Goal: Task Accomplishment & Management: Manage account settings

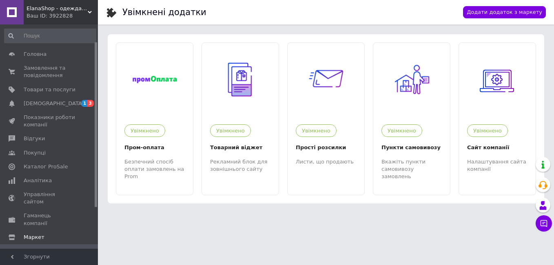
scroll to position [23, 0]
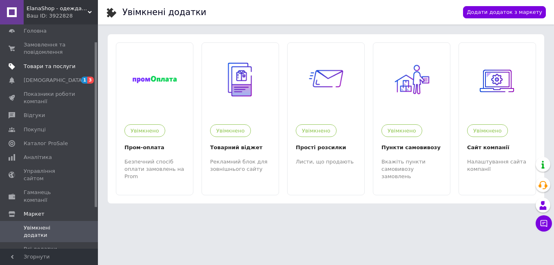
click at [47, 67] on span "Товари та послуги" at bounding box center [50, 66] width 52 height 7
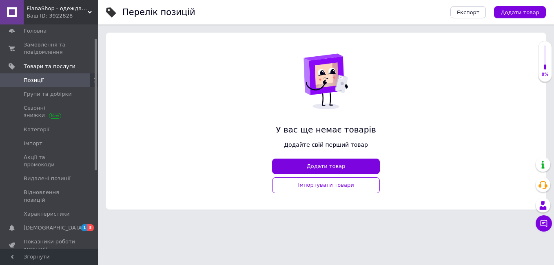
click at [54, 85] on link "Позиції" at bounding box center [50, 80] width 100 height 14
click at [73, 99] on link "Групи та добірки" at bounding box center [50, 94] width 100 height 14
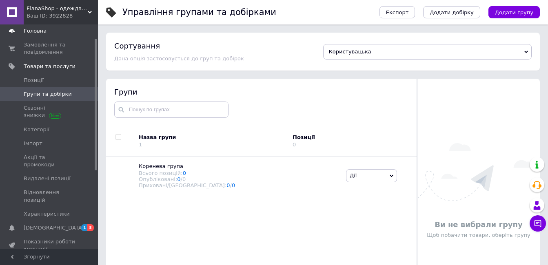
click at [44, 27] on link "Головна" at bounding box center [50, 31] width 100 height 14
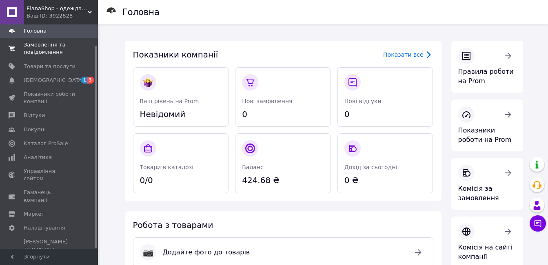
click at [27, 47] on span "Замовлення та повідомлення" at bounding box center [50, 48] width 52 height 15
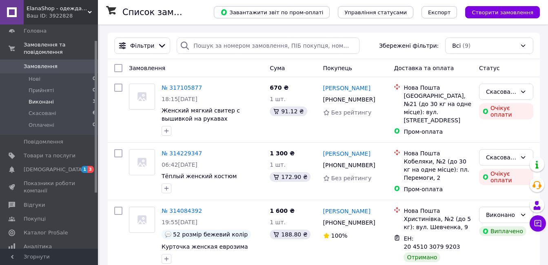
click at [56, 96] on li "Виконані 3" at bounding box center [50, 101] width 100 height 11
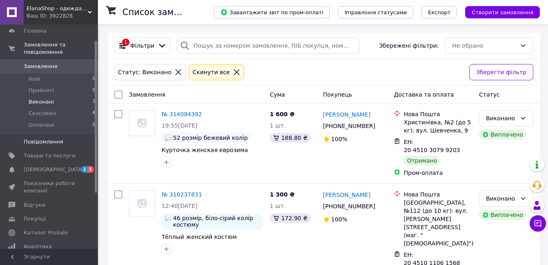
click at [50, 140] on link "Повідомлення 0" at bounding box center [50, 142] width 100 height 14
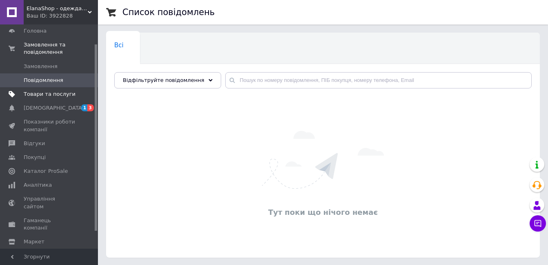
click at [49, 87] on link "Товари та послуги" at bounding box center [50, 94] width 100 height 14
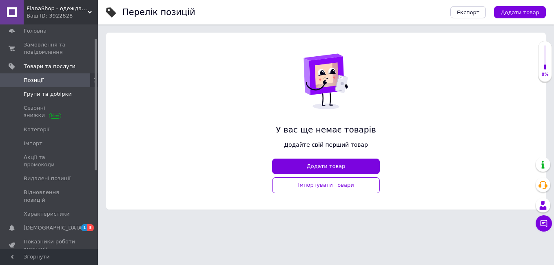
click at [47, 93] on span "Групи та добірки" at bounding box center [48, 94] width 48 height 7
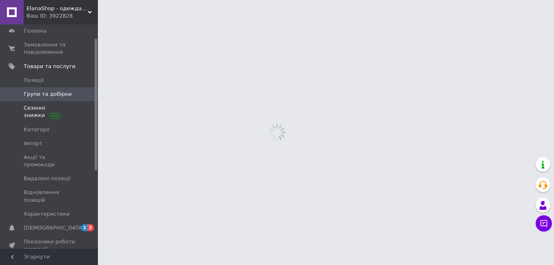
click at [32, 117] on span "Сезонні знижки" at bounding box center [50, 111] width 52 height 15
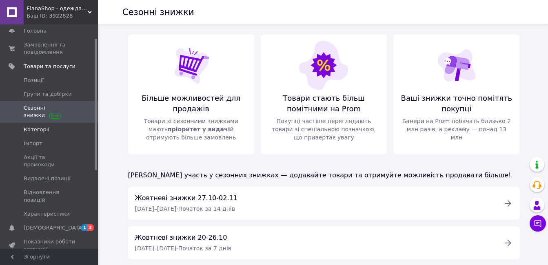
click at [35, 131] on span "Категорії" at bounding box center [37, 129] width 26 height 7
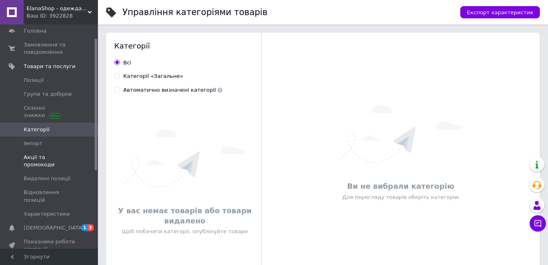
click at [37, 155] on span "Акції та промокоди" at bounding box center [50, 161] width 52 height 15
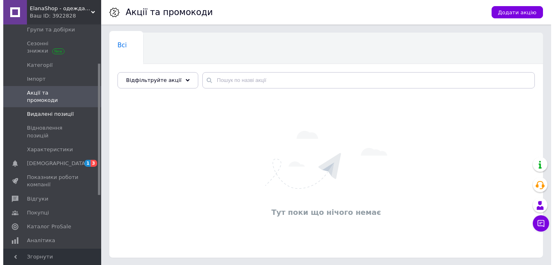
scroll to position [105, 0]
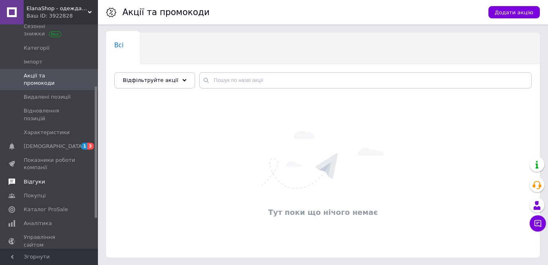
click at [42, 175] on link "Відгуки" at bounding box center [50, 182] width 100 height 14
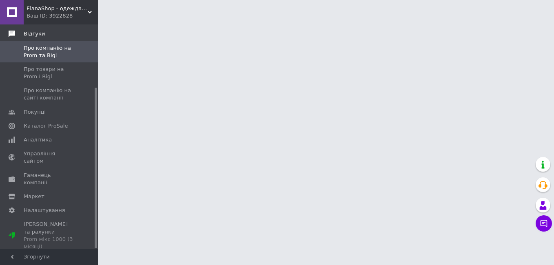
scroll to position [88, 0]
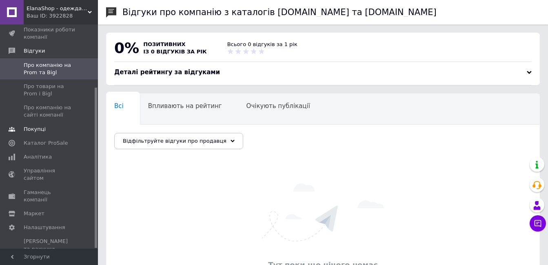
click at [39, 123] on link "Покупці" at bounding box center [50, 129] width 100 height 14
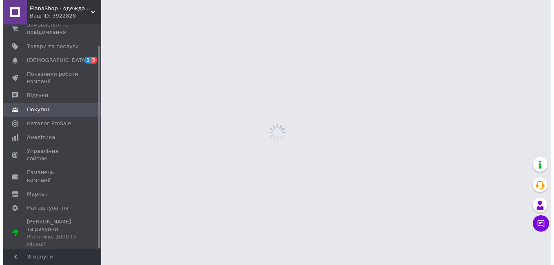
scroll to position [23, 0]
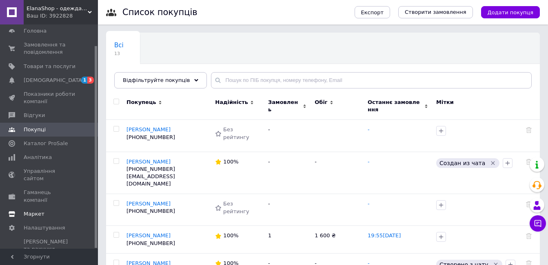
click at [43, 210] on span "Маркет" at bounding box center [50, 213] width 52 height 7
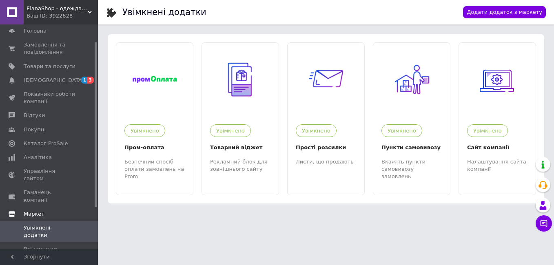
click at [48, 210] on span "Маркет" at bounding box center [61, 213] width 74 height 7
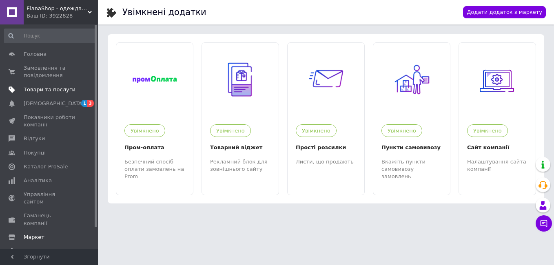
click at [47, 88] on span "Товари та послуги" at bounding box center [50, 89] width 52 height 7
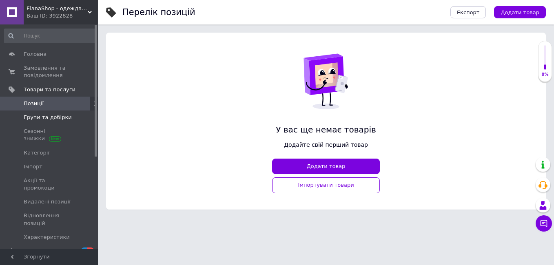
click at [50, 119] on span "Групи та добірки" at bounding box center [48, 117] width 48 height 7
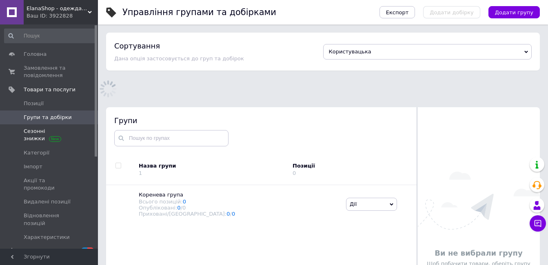
click at [36, 135] on span "Сезонні знижки" at bounding box center [50, 135] width 52 height 15
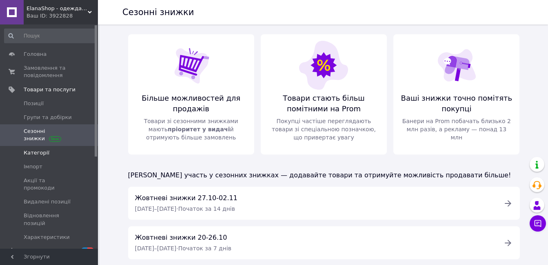
click at [34, 155] on span "Категорії" at bounding box center [37, 152] width 26 height 7
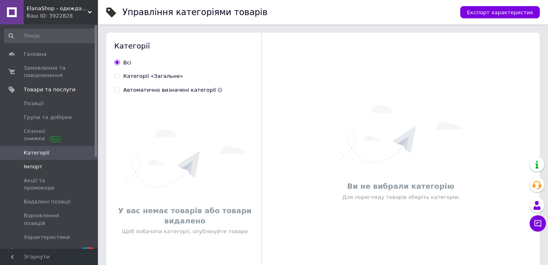
click at [33, 169] on span "Імпорт" at bounding box center [33, 166] width 19 height 7
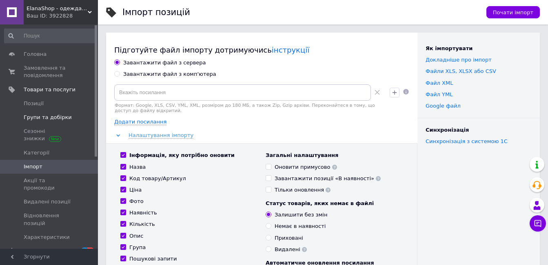
click at [44, 114] on span "Групи та добірки" at bounding box center [48, 117] width 48 height 7
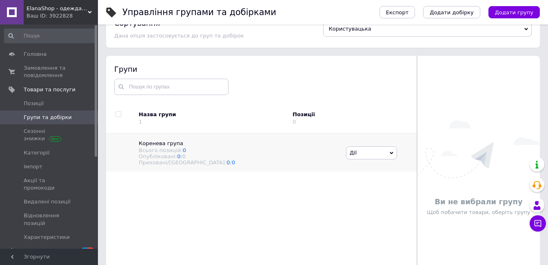
scroll to position [46, 0]
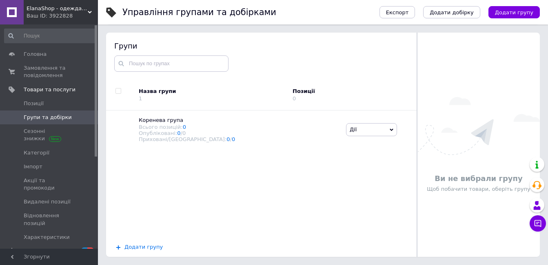
click at [129, 249] on span "Додати групу" at bounding box center [143, 247] width 38 height 7
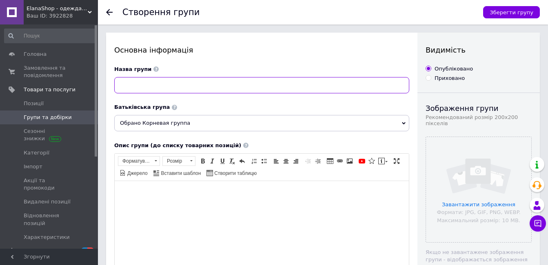
click at [142, 87] on input at bounding box center [261, 85] width 295 height 16
type input ":"
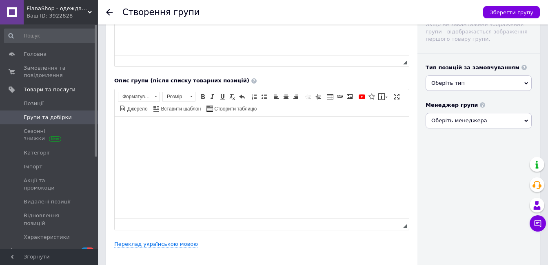
scroll to position [268, 0]
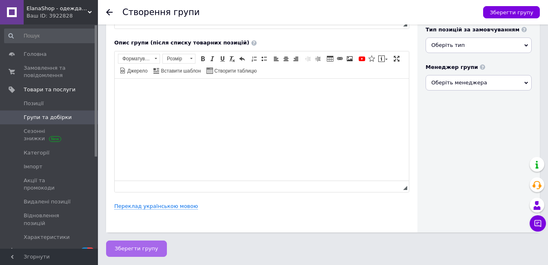
type input "Женские теплые костюмы"
click at [133, 246] on span "Зберегти групу" at bounding box center [137, 248] width 44 height 6
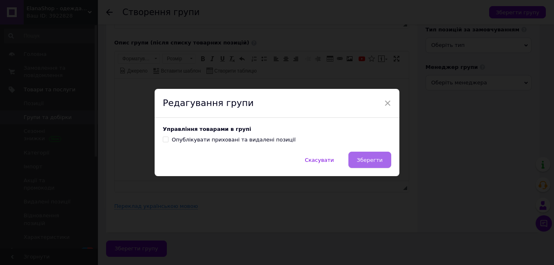
click at [369, 162] on span "Зберегти" at bounding box center [370, 160] width 26 height 6
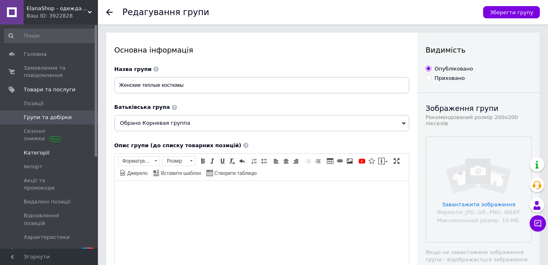
click at [42, 157] on link "Категорії" at bounding box center [50, 153] width 100 height 14
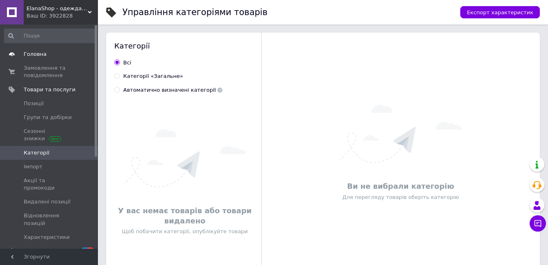
click at [33, 57] on span "Головна" at bounding box center [35, 54] width 23 height 7
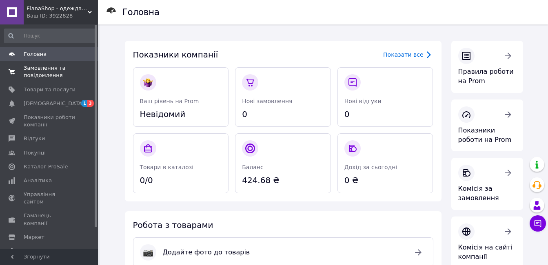
click at [38, 73] on span "Замовлення та повідомлення" at bounding box center [50, 71] width 52 height 15
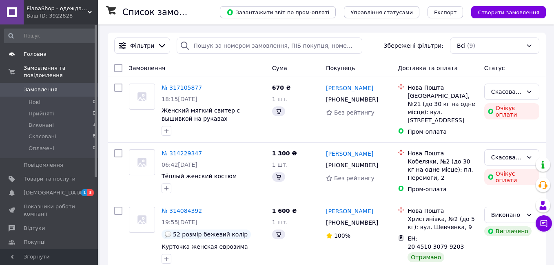
click at [39, 54] on span "Головна" at bounding box center [35, 54] width 23 height 7
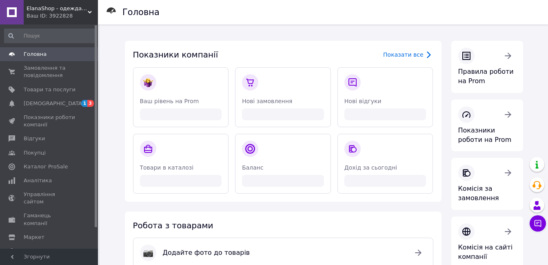
click at [14, 12] on link at bounding box center [12, 12] width 24 height 24
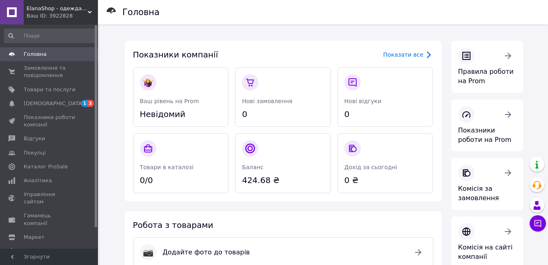
scroll to position [204, 0]
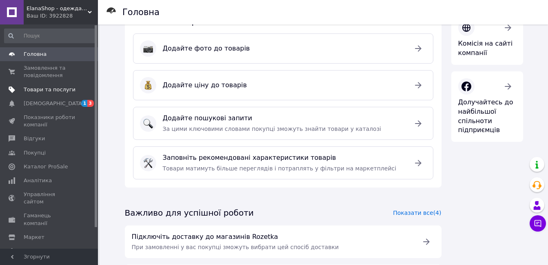
click at [37, 90] on span "Товари та послуги" at bounding box center [50, 89] width 52 height 7
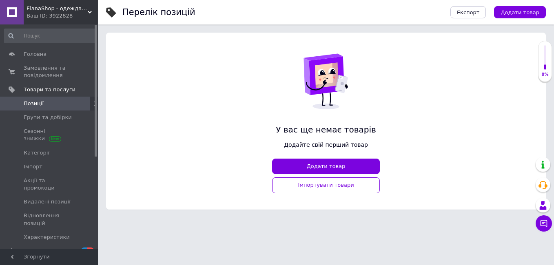
click at [45, 98] on link "Позиції" at bounding box center [50, 104] width 100 height 14
click at [347, 168] on button "Додати товар" at bounding box center [326, 167] width 108 height 16
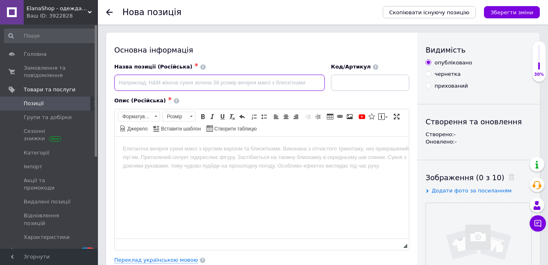
click at [135, 87] on input at bounding box center [219, 83] width 210 height 16
type input "Женский костюм"
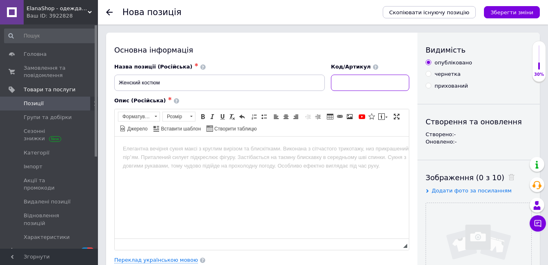
click at [378, 79] on input at bounding box center [370, 83] width 78 height 16
paste input "3020А"
type input "3020А"
click at [285, 161] on html at bounding box center [262, 148] width 294 height 25
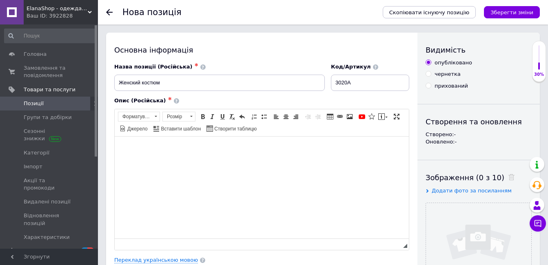
click at [159, 160] on html at bounding box center [262, 148] width 294 height 25
paste body "Редактор, 2302E8B5-B23C-4753-9490-9437BB5B340B"
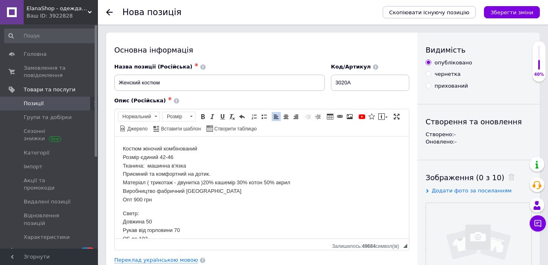
click at [197, 148] on p "Костюм жіночий комбінований Розмір єдиний 42-46 Тканина: машинна в'язка Приємни…" at bounding box center [262, 174] width 278 height 60
drag, startPoint x: 172, startPoint y: 156, endPoint x: 122, endPoint y: 157, distance: 51.0
click at [122, 157] on html "Костюм женский Розмір єдиний 42-46 Тканина: машинна в'язка Приємний та комфорт…" at bounding box center [262, 210] width 294 height 149
click at [141, 165] on p "Костюм женский Размер 42-46 Тканина: машинна в'язка Приємний та комфортний на…" at bounding box center [262, 174] width 278 height 60
click at [209, 172] on p "Костюм женский Размер 42-46 Ткань: машинная вязка Приємний та комфортний на д…" at bounding box center [262, 174] width 278 height 60
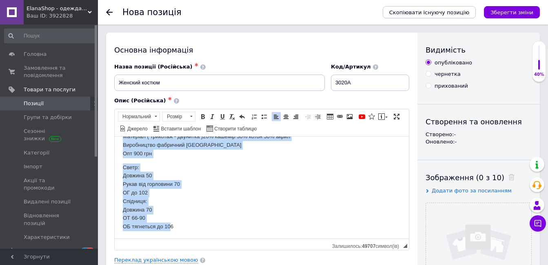
scroll to position [47, 0]
drag, startPoint x: 123, startPoint y: 164, endPoint x: 187, endPoint y: 229, distance: 91.1
click at [187, 229] on body "Костюм женский Размер 42-46 Ткань: машинная вязка Приємний та комфортний на д…" at bounding box center [262, 163] width 278 height 133
copy body "Ткань: машинная вязка Приємний та комфортний на дотик. Матеріал ( трикотаж - …"
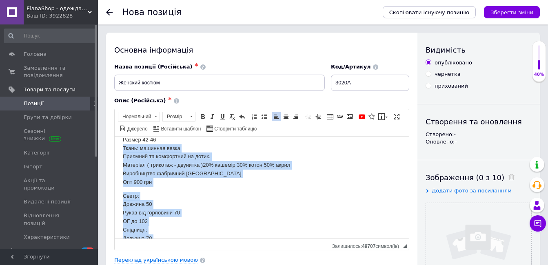
scroll to position [0, 0]
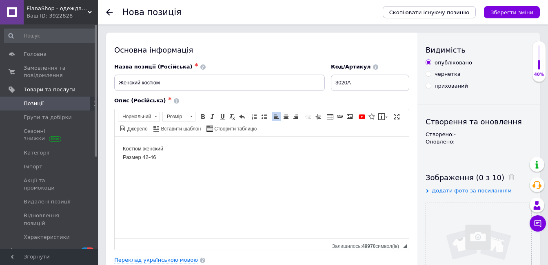
click at [137, 166] on html "Костюм женский Размер 42-46" at bounding box center [262, 152] width 294 height 33
click at [160, 157] on p "Костюм женский Размер 42-46" at bounding box center [262, 152] width 278 height 17
click at [125, 168] on html "Костюм женский Размер 42-46" at bounding box center [262, 152] width 294 height 33
click at [157, 157] on p "Костюм женский Размер 42-46" at bounding box center [262, 152] width 278 height 17
click at [126, 167] on html "Костюм женский Размер 42-46" at bounding box center [262, 152] width 294 height 33
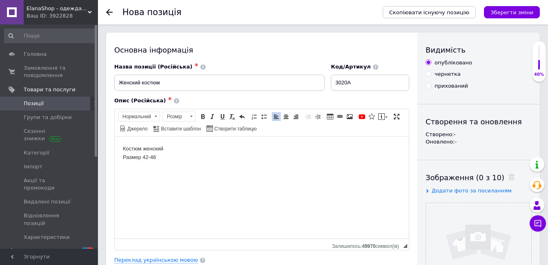
click at [123, 159] on p "Костюм женский Размер 42-46" at bounding box center [262, 152] width 278 height 17
click at [157, 155] on p "Костюм женский Размер 42-46" at bounding box center [262, 152] width 278 height 17
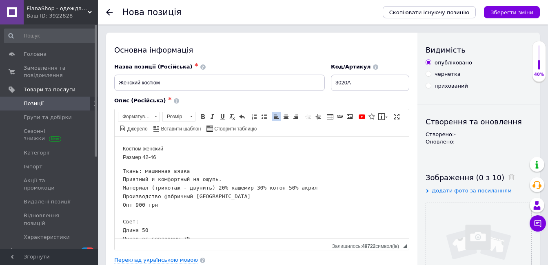
click at [135, 148] on p "Костюм женский Размер 42-46" at bounding box center [262, 152] width 278 height 17
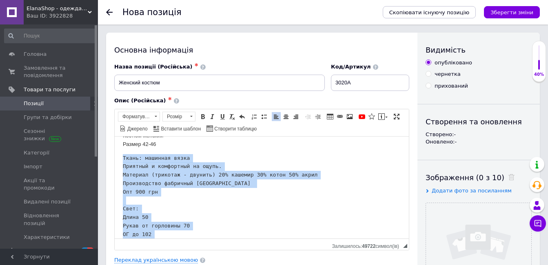
scroll to position [55, 0]
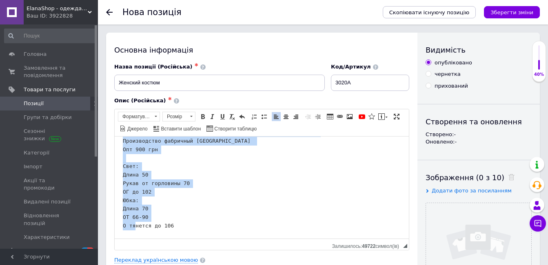
drag, startPoint x: 123, startPoint y: 171, endPoint x: 199, endPoint y: 228, distance: 95.0
click at [199, 228] on pre "Ткань: машинная вязка Приятный и комфортный на ощупь. Материал (трикотаж - двун…" at bounding box center [262, 170] width 278 height 119
click at [139, 119] on span "Форматування" at bounding box center [134, 116] width 33 height 9
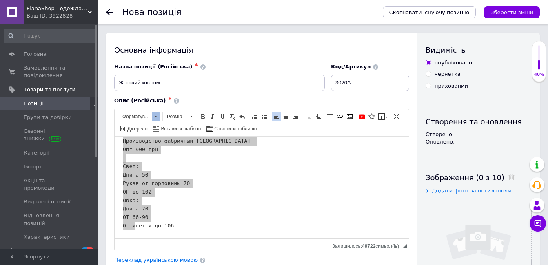
scroll to position [0, 0]
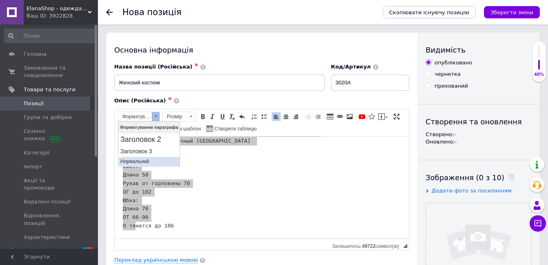
click at [143, 163] on p "Нормальний" at bounding box center [148, 161] width 57 height 6
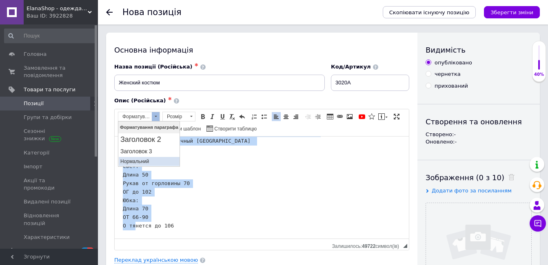
scroll to position [47, 0]
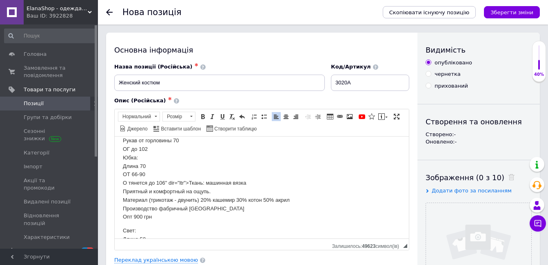
click at [256, 168] on p "Свет: Длина 50 Рукав от горловины 70 ОГ до 102 Юбка: Длина 70 ОТ 66-90 О тянетс…" at bounding box center [262, 170] width 278 height 102
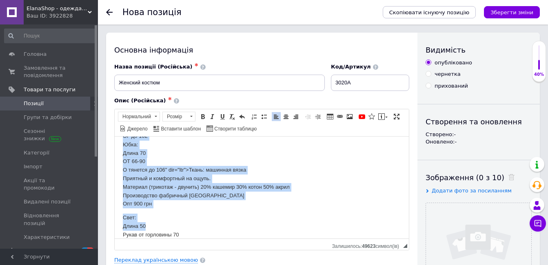
scroll to position [112, 0]
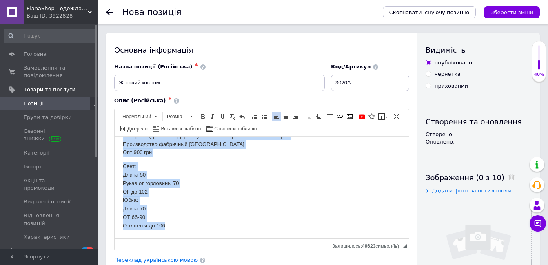
drag, startPoint x: 144, startPoint y: 185, endPoint x: 228, endPoint y: 247, distance: 104.1
click at [228, 238] on html "Костюм женский Размер 42-46 Свет: Длина 50 Рукав от горловины 70 ОГ до 102 Юбка…" at bounding box center [262, 131] width 294 height 214
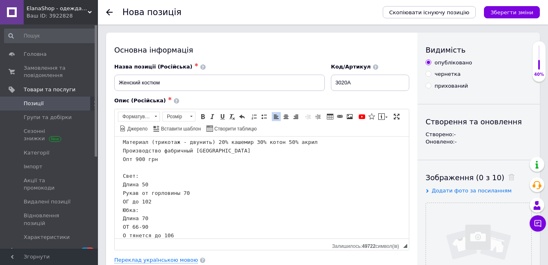
scroll to position [0, 0]
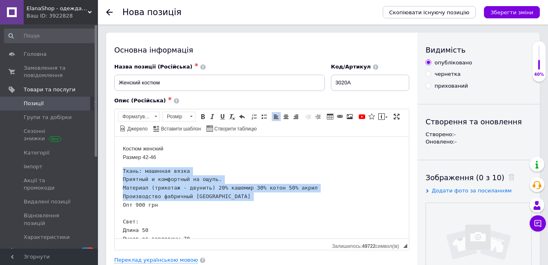
drag, startPoint x: 122, startPoint y: 171, endPoint x: 164, endPoint y: 203, distance: 53.2
click at [164, 203] on html "Костюм женский Размер 42-46 Ткань: машинная вязка Приятный и комфортный на ощуп…" at bounding box center [262, 214] width 294 height 157
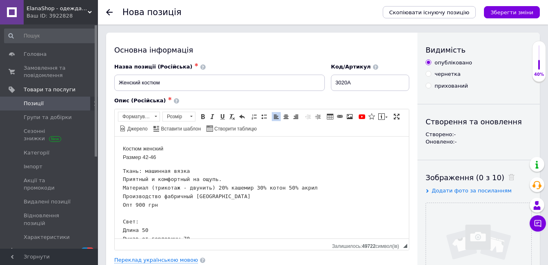
click at [166, 212] on pre "Ткань: машинная вязка Приятный и комфортный на ощупь. Материал (трикотаж - двун…" at bounding box center [262, 226] width 278 height 119
drag, startPoint x: 157, startPoint y: 206, endPoint x: 119, endPoint y: 205, distance: 38.0
click at [119, 205] on html "Костюм женский Размер 42-46 Ткань: машинная вязка Приятный и комфортный на ощуп…" at bounding box center [262, 214] width 294 height 157
drag, startPoint x: 206, startPoint y: 198, endPoint x: 122, endPoint y: 197, distance: 84.0
click at [122, 197] on html "Костюм женский Размер 42-46 Ткань: машинная вязка Приятный и комфортный на ощуп…" at bounding box center [262, 210] width 294 height 149
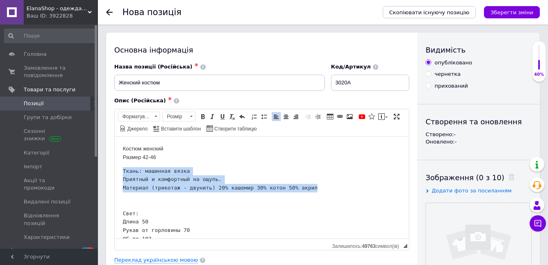
drag, startPoint x: 123, startPoint y: 170, endPoint x: 304, endPoint y: 190, distance: 182.2
click at [304, 190] on pre "Ткань: машинная вязка Приятный и комфортный на ощупь. Материал (трикотаж - двун…" at bounding box center [262, 222] width 278 height 110
click at [140, 115] on span "Форматування" at bounding box center [134, 116] width 33 height 9
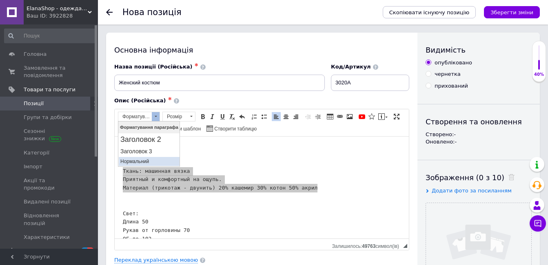
click at [139, 160] on p "Нормальний" at bounding box center [148, 161] width 57 height 6
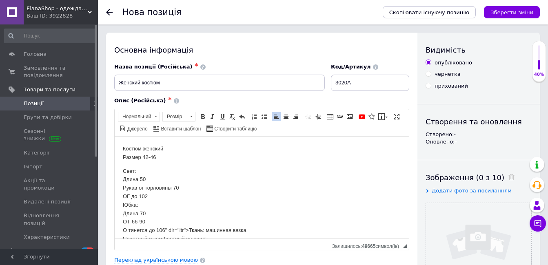
click at [233, 191] on p "Свет: Длина 50 Рукав от горловины 70 ОГ до 102 Юбка: Длина 70 ОТ 66-90 О тянетс…" at bounding box center [262, 209] width 278 height 85
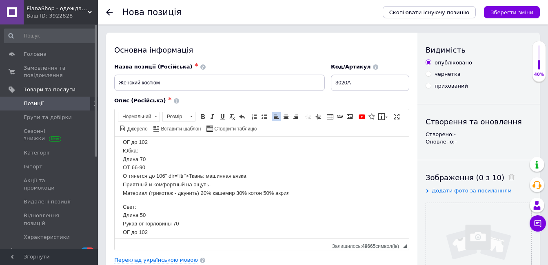
scroll to position [41, 0]
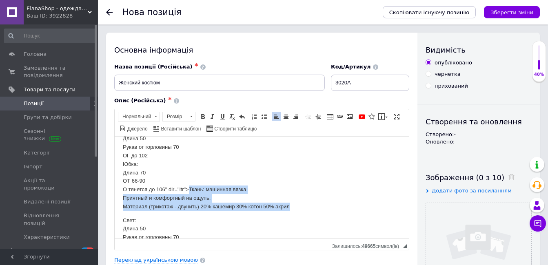
drag, startPoint x: 190, startPoint y: 187, endPoint x: 297, endPoint y: 210, distance: 109.2
click at [297, 210] on p "Свет: Длина 50 Рукав от горловины 70 ОГ до 102 Юбка: Длина 70 ОТ 66-90 О тянетс…" at bounding box center [262, 168] width 278 height 85
copy p "Ткань: машинная вязка Приятный и комфортный на ощупь. Материал (трикотаж - двун…"
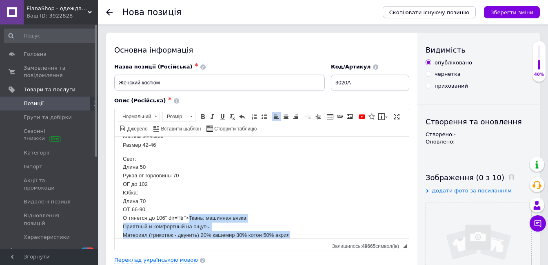
scroll to position [0, 0]
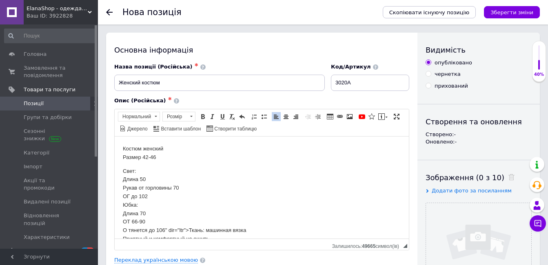
click at [161, 155] on p "Костюм женский Размер 42-46" at bounding box center [262, 152] width 278 height 17
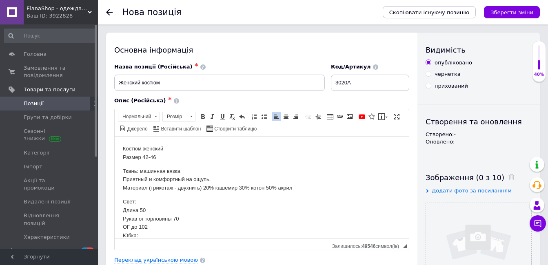
click at [254, 197] on body "Костюм женский Размер 42-46 Ткань: машинная вязка Приятный и комфортный на ощуп…" at bounding box center [262, 249] width 278 height 211
click at [131, 203] on p "Свет: Длина 50 Рукав от горловины 70 ОГ до 102 Юбка: Длина 70 ОТ 66-90 О тянетс…" at bounding box center [262, 239] width 278 height 85
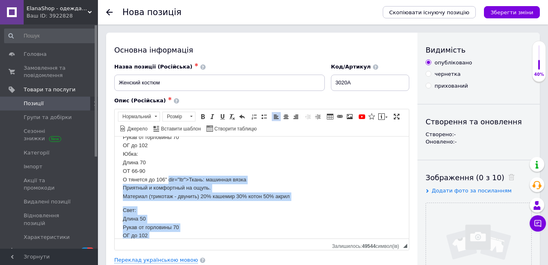
scroll to position [125, 0]
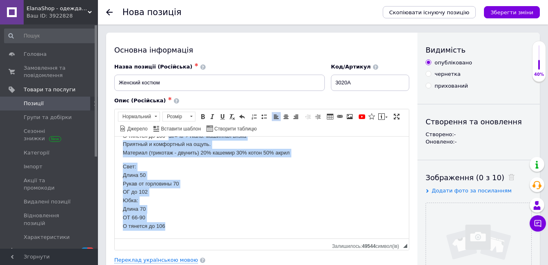
drag, startPoint x: 168, startPoint y: 180, endPoint x: 318, endPoint y: 384, distance: 253.2
click at [203, 238] on html "Костюм женский Размер 42-46 Ткань: машинная вязка Приятный и комфортный на ощуп…" at bounding box center [262, 124] width 294 height 227
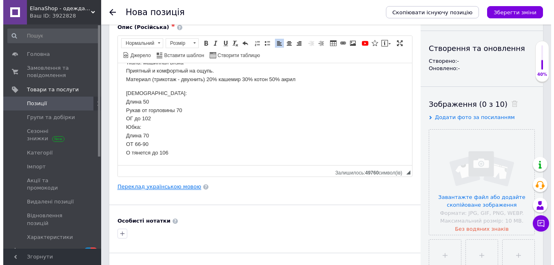
scroll to position [122, 0]
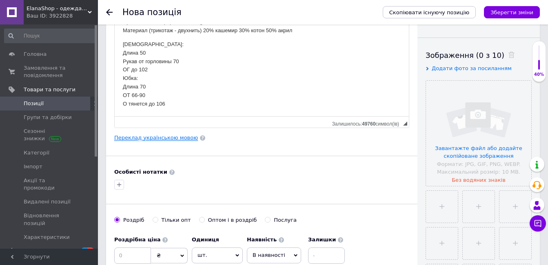
click at [157, 139] on link "Переклад українською мовою" at bounding box center [156, 138] width 84 height 7
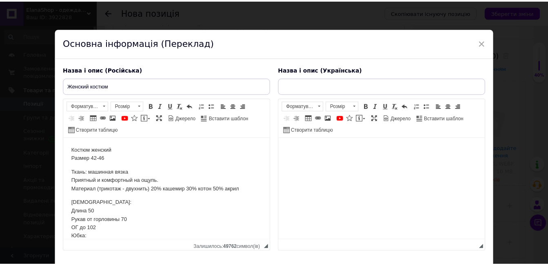
scroll to position [54, 0]
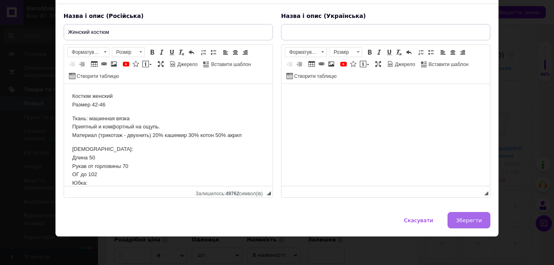
click at [464, 221] on span "Зберегти" at bounding box center [469, 220] width 26 height 6
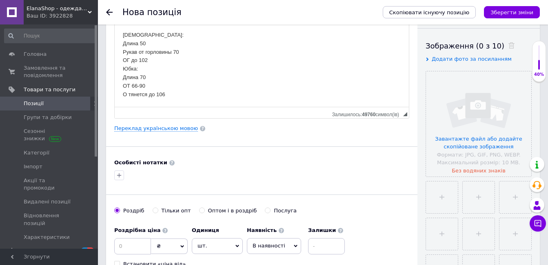
scroll to position [204, 0]
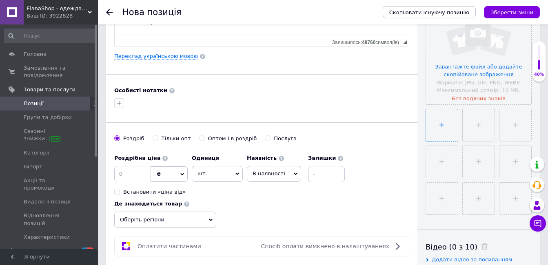
click at [451, 132] on input "file" at bounding box center [442, 125] width 32 height 32
type input "C:\fakepath\photo_2025-10-12_18-33-08.jpg"
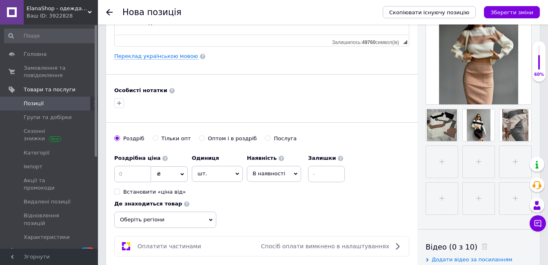
click at [199, 139] on input "Оптом і в роздріб" at bounding box center [201, 137] width 5 height 5
radio input "true"
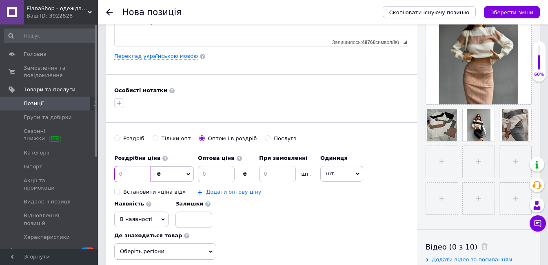
click at [125, 175] on input at bounding box center [132, 174] width 37 height 16
type input "1300"
click at [188, 176] on icon at bounding box center [188, 174] width 4 height 4
click at [248, 205] on div "Роздрібна ціна 1300 ₴ $ EUR CHF GBP ¥ PLN ₸ MDL HUF KGS CNY TRY KRW lei Встанов…" at bounding box center [261, 188] width 295 height 77
click at [215, 172] on input at bounding box center [216, 174] width 37 height 16
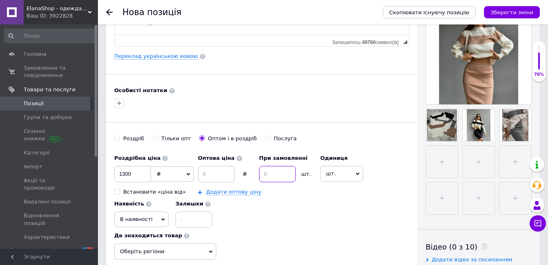
click at [272, 172] on input at bounding box center [277, 174] width 37 height 16
type input "5"
click at [223, 179] on input at bounding box center [216, 174] width 37 height 16
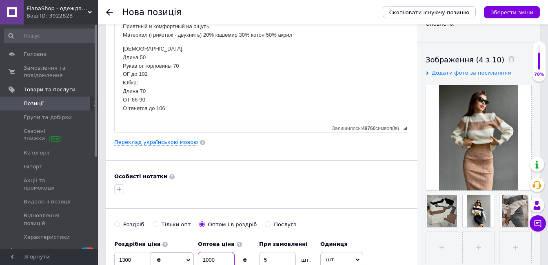
scroll to position [82, 0]
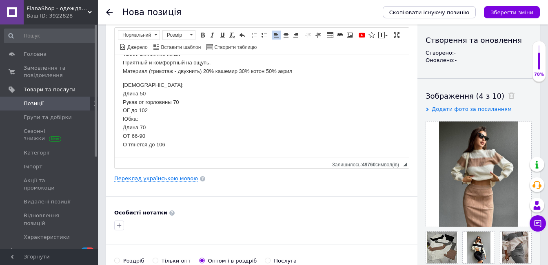
type input "1000"
click at [166, 144] on p "Свитер: Длина 50 Рукав от горловины 70 ОГ до 102 Юбка: Длина 70 ОТ 66-90 О тяне…" at bounding box center [262, 115] width 278 height 68
click at [177, 150] on html "Костюм женский Размер 42-46 Ткань: машинная вязка Приятный и комфортный на ощуп…" at bounding box center [262, 88] width 294 height 137
click at [329, 73] on p "Ткань: машинная вязка Приятный и комфортный на ощупь. Материал (трикотаж - двух…" at bounding box center [262, 62] width 278 height 25
click at [221, 140] on p "Свитер: Длина 50 Рукав от горловины 70 ОГ до 102 Юбка: Длина 70 ОТ 66-90 О тяне…" at bounding box center [262, 115] width 278 height 68
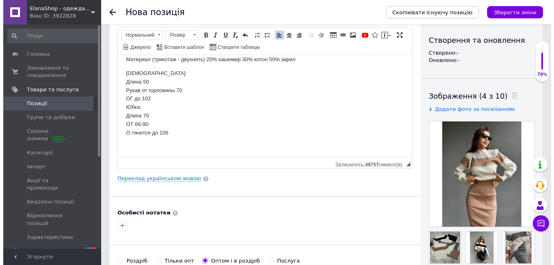
scroll to position [49, 0]
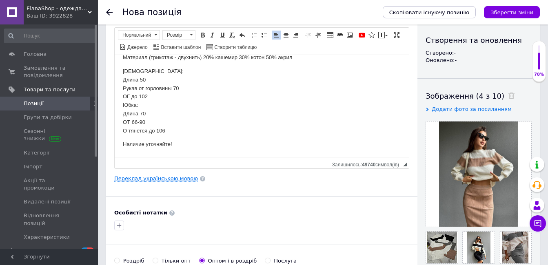
click at [141, 179] on link "Переклад українською мовою" at bounding box center [156, 178] width 84 height 7
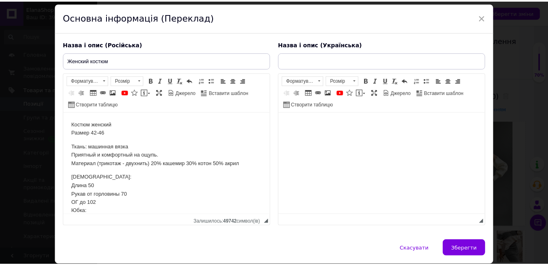
scroll to position [54, 0]
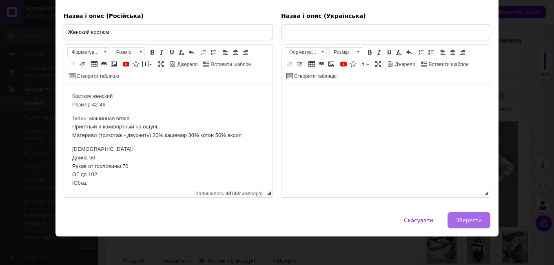
click at [466, 219] on span "Зберегти" at bounding box center [469, 220] width 26 height 6
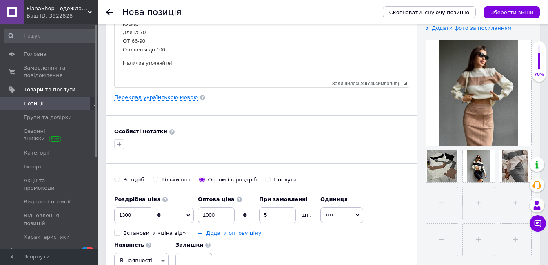
scroll to position [163, 0]
click at [121, 144] on icon "button" at bounding box center [119, 144] width 7 height 7
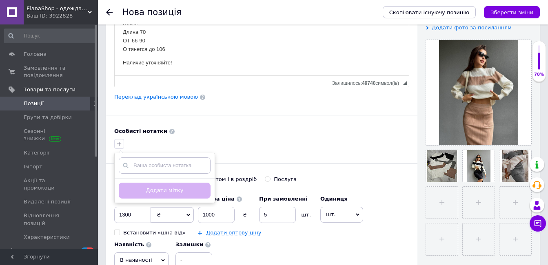
click at [239, 127] on div "Основна інформація Назва позиції (Російська) ✱ Женский костюм Код/Артикул 3020А…" at bounding box center [261, 106] width 311 height 472
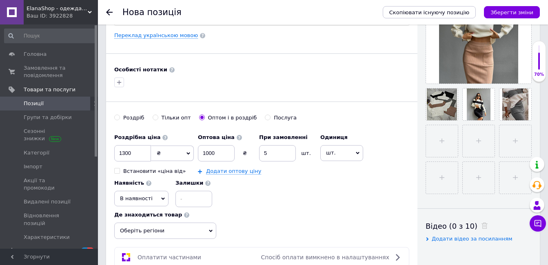
scroll to position [245, 0]
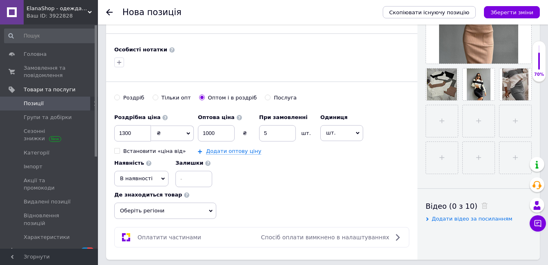
click at [161, 180] on icon at bounding box center [163, 179] width 4 height 4
click at [232, 173] on div "Роздрібна ціна 1300 ₴ $ EUR CHF GBP ¥ PLN ₸ MDL HUF KGS CNY TRY KRW lei Встанов…" at bounding box center [261, 148] width 295 height 77
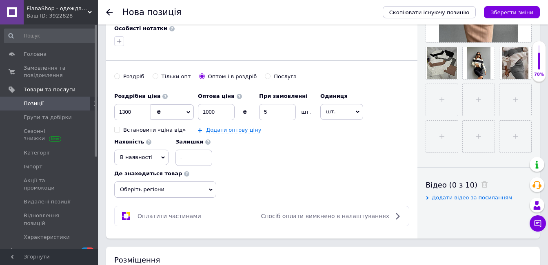
scroll to position [285, 0]
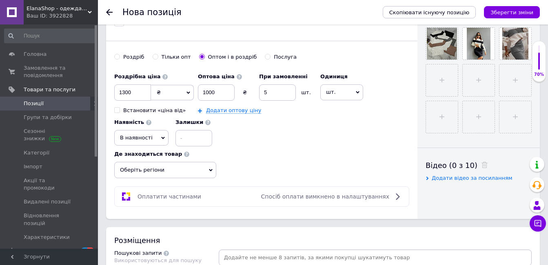
click at [192, 170] on span "Оберіть регіони" at bounding box center [165, 170] width 102 height 16
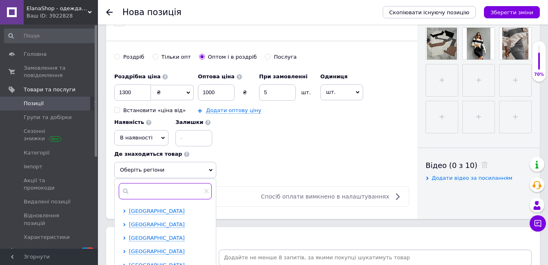
click at [184, 188] on input "text" at bounding box center [165, 191] width 93 height 16
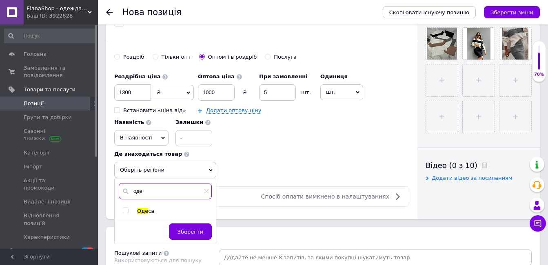
type input "оде"
click at [128, 210] on input "checkbox" at bounding box center [125, 210] width 5 height 5
checkbox input "true"
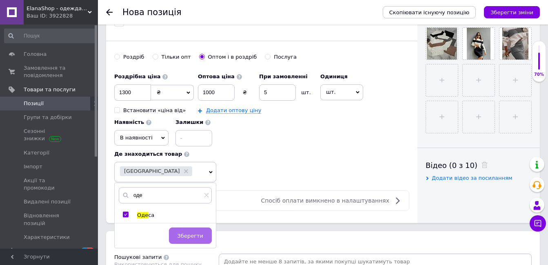
click at [184, 240] on button "Зберегти" at bounding box center [190, 236] width 43 height 16
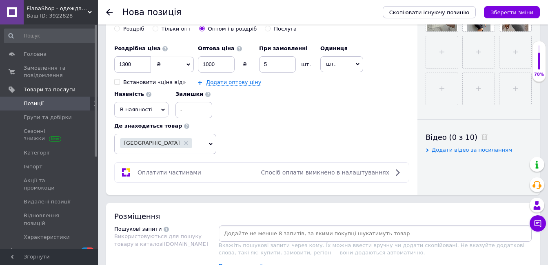
scroll to position [326, 0]
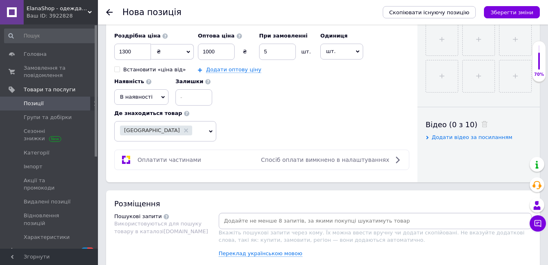
click at [398, 160] on icon at bounding box center [397, 160] width 10 height 10
click at [399, 161] on icon at bounding box center [397, 160] width 10 height 10
click at [393, 159] on icon at bounding box center [397, 160] width 10 height 10
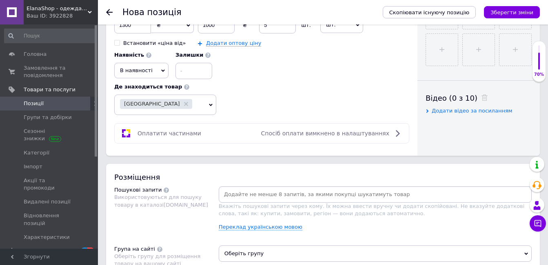
scroll to position [367, 0]
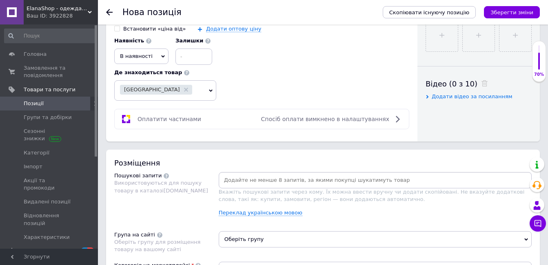
click at [397, 119] on icon at bounding box center [397, 119] width 10 height 10
drag, startPoint x: 397, startPoint y: 119, endPoint x: 367, endPoint y: 95, distance: 38.8
click at [367, 95] on div "Роздрібна ціна 1300 ₴ $ EUR CHF GBP ¥ PLN ₸ MDL HUF KGS CNY TRY KRW lei Встанов…" at bounding box center [261, 43] width 295 height 113
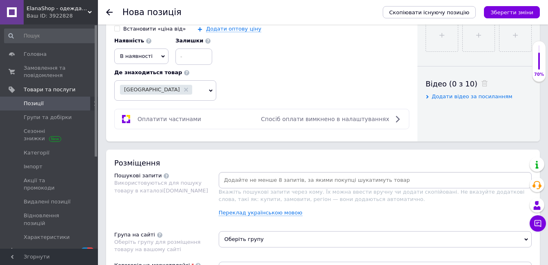
scroll to position [449, 0]
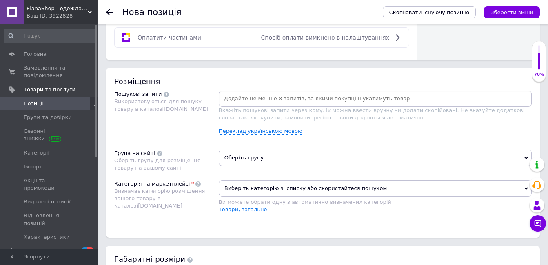
click at [268, 154] on span "Оберіть групу" at bounding box center [375, 158] width 313 height 16
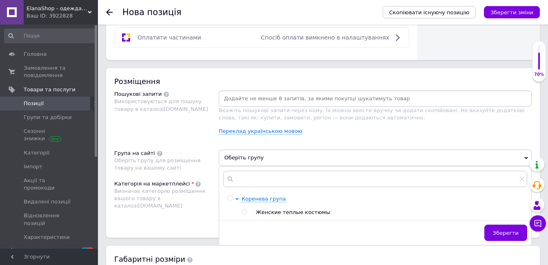
click at [246, 212] on input "radio" at bounding box center [243, 211] width 5 height 5
radio input "true"
click at [505, 237] on button "Зберегти" at bounding box center [505, 233] width 43 height 16
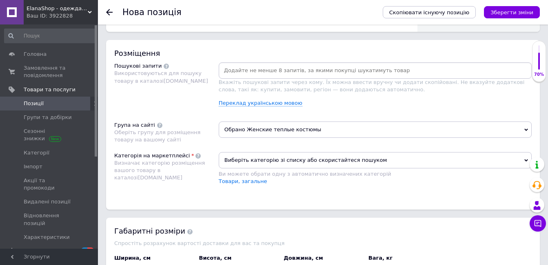
scroll to position [489, 0]
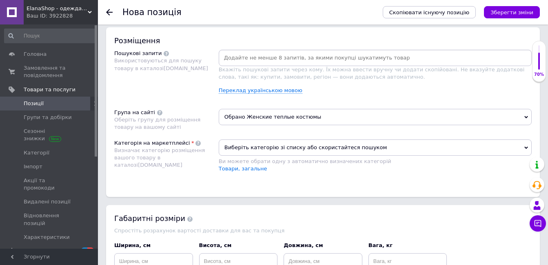
click at [522, 148] on span "Виберіть категорію зі списку або скористайтеся пошуком" at bounding box center [375, 147] width 313 height 16
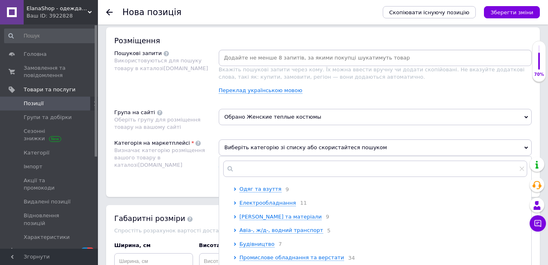
scroll to position [41, 0]
click at [243, 191] on span "Одяг та взуття" at bounding box center [260, 189] width 42 height 6
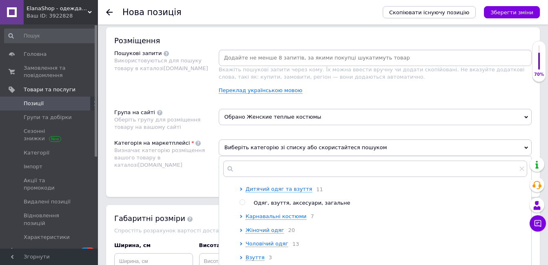
scroll to position [122, 0]
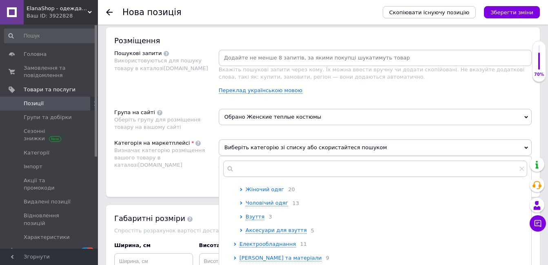
click at [239, 191] on icon at bounding box center [240, 189] width 3 height 3
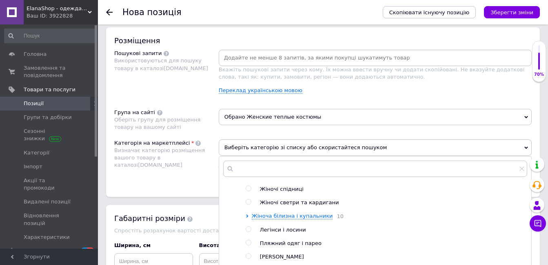
scroll to position [245, 0]
click at [248, 205] on input "radio" at bounding box center [247, 201] width 5 height 5
radio input "true"
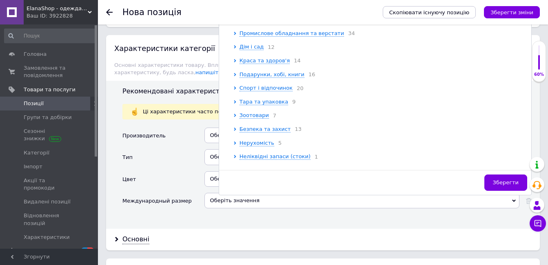
scroll to position [671, 0]
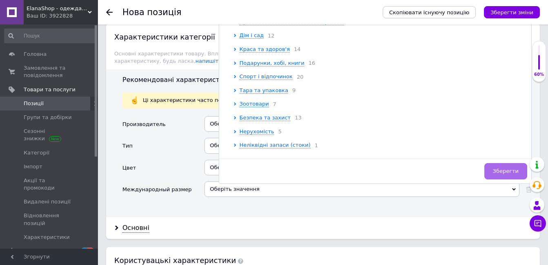
click at [502, 168] on span "Зберегти" at bounding box center [506, 171] width 26 height 6
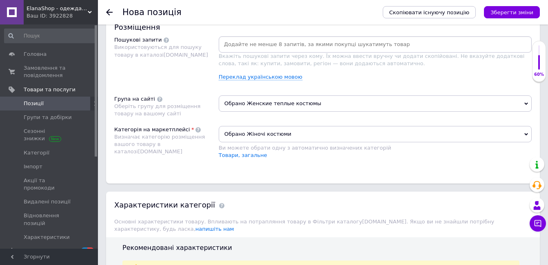
scroll to position [467, 0]
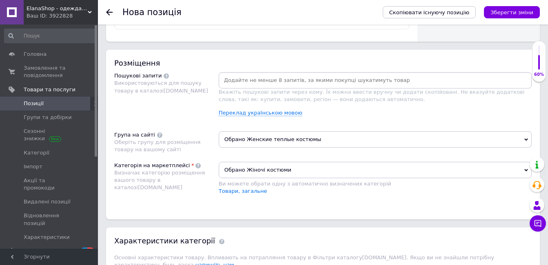
click at [247, 86] on input at bounding box center [374, 80] width 309 height 12
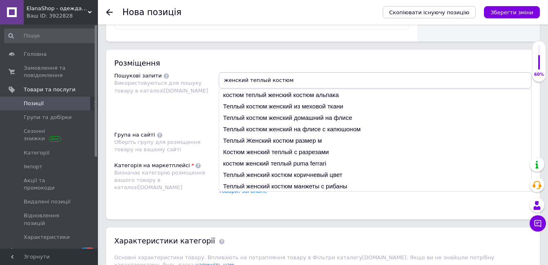
type input "женский теплый костюм"
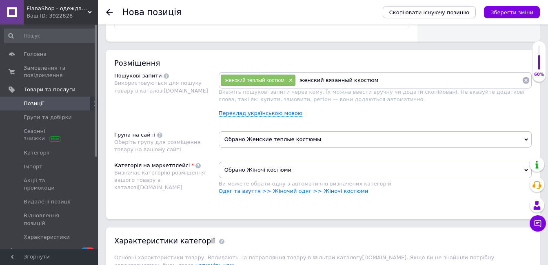
type input "женский вязанный ккостюм"
type input "женский вязанный костюм"
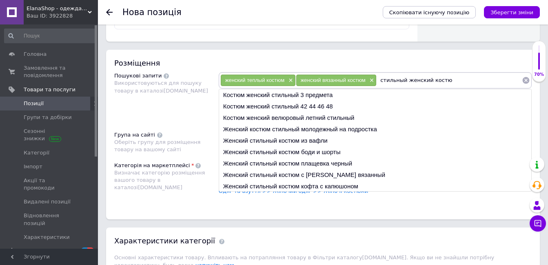
type input "стильный женский костюм"
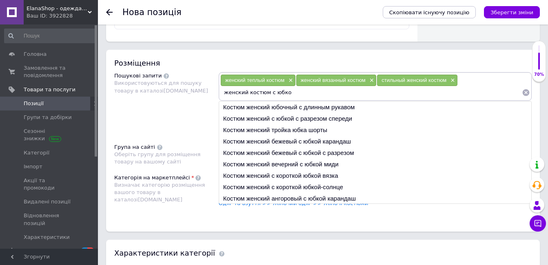
type input "женский костюм с юбкой"
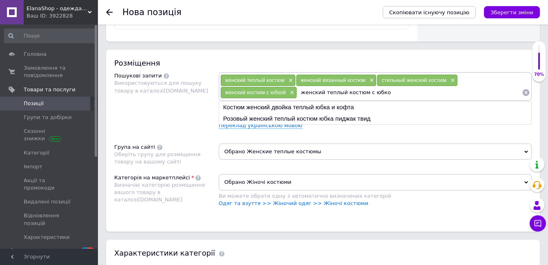
type input "женский теплый костюм с юбкой"
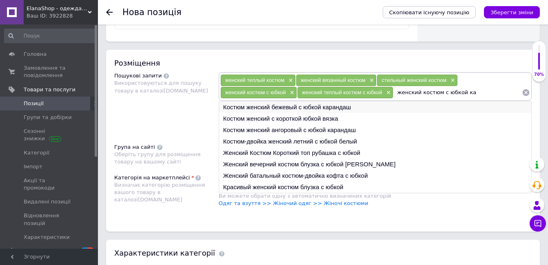
type input "женский костюм с юбкой ка"
click at [336, 105] on li "Костюм женский бежевый с юбкой карандаш" at bounding box center [375, 107] width 312 height 11
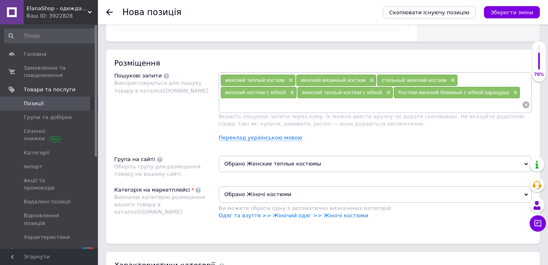
click at [264, 105] on input at bounding box center [370, 105] width 301 height 12
type input "женский костюм с [PERSON_NAME] и свитером"
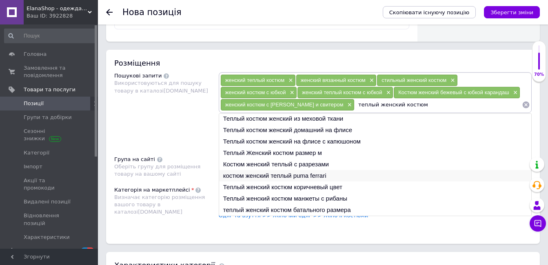
scroll to position [508, 0]
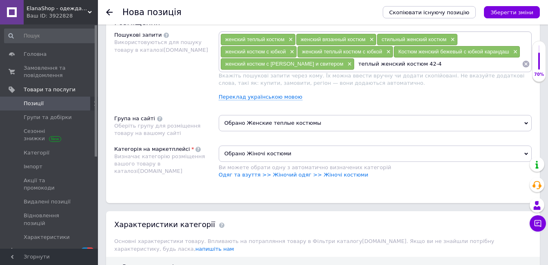
type input "теплый женский костюм 42-46"
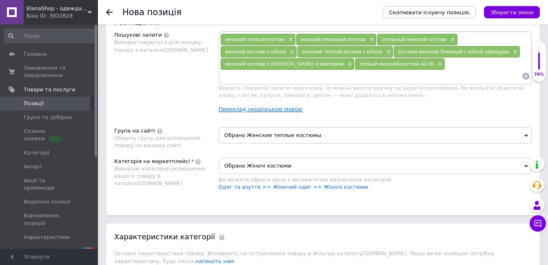
click at [277, 111] on link "Переклад українською мовою" at bounding box center [261, 109] width 84 height 7
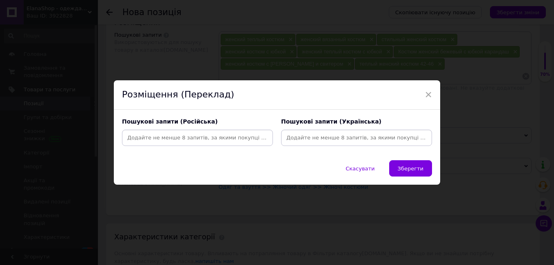
click at [181, 139] on input at bounding box center [198, 138] width 148 height 12
click at [425, 93] on span "×" at bounding box center [427, 95] width 7 height 14
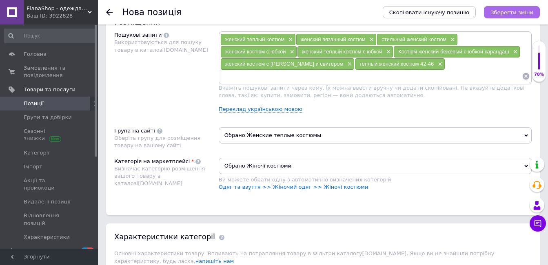
click at [513, 13] on icon "Зберегти зміни" at bounding box center [511, 12] width 43 height 6
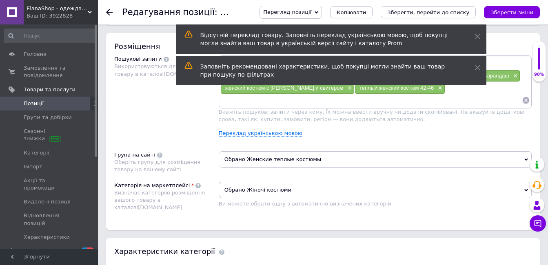
scroll to position [408, 0]
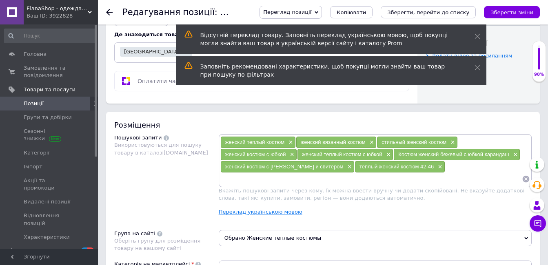
click at [256, 211] on link "Переклад українською мовою" at bounding box center [261, 212] width 84 height 7
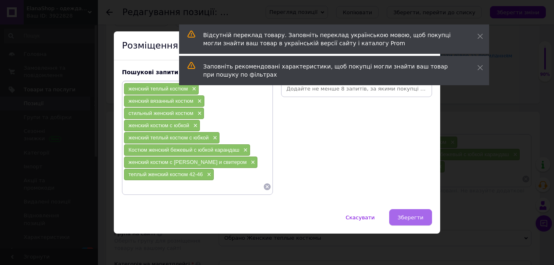
click at [406, 219] on span "Зберегти" at bounding box center [411, 217] width 26 height 6
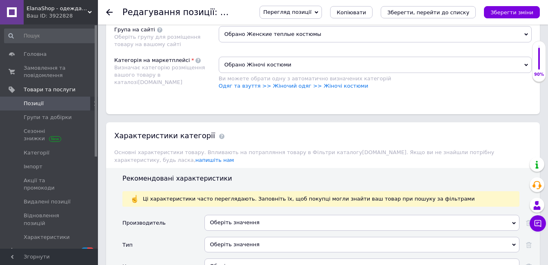
scroll to position [652, 0]
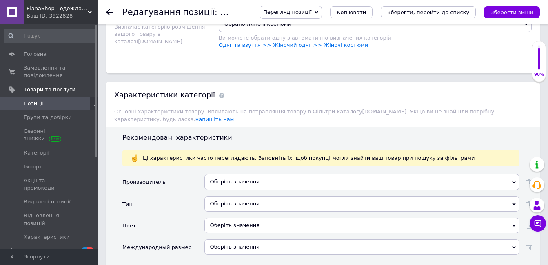
click at [225, 175] on div "Оберіть значення" at bounding box center [361, 181] width 315 height 15
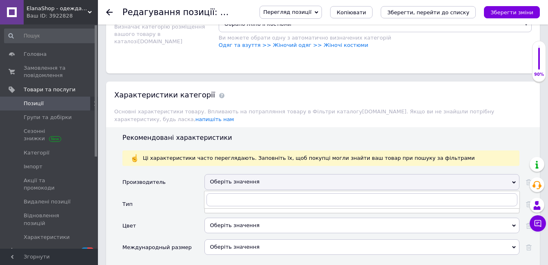
click at [182, 196] on div "Тип" at bounding box center [163, 207] width 82 height 22
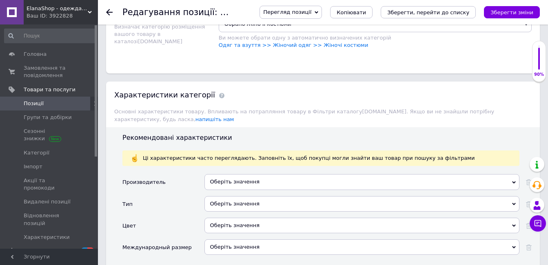
click at [217, 196] on div "Оберіть значення" at bounding box center [361, 203] width 315 height 15
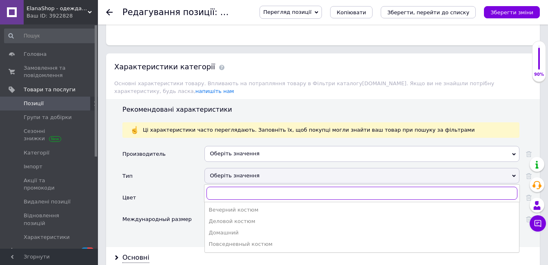
scroll to position [693, 0]
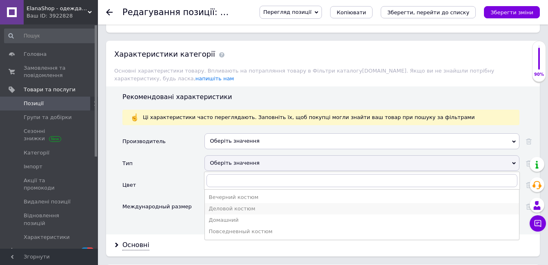
click at [245, 205] on div "Деловой костюм" at bounding box center [362, 208] width 306 height 7
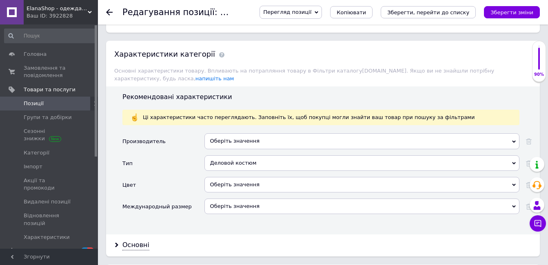
click at [235, 180] on div "Оберіть значення" at bounding box center [361, 184] width 315 height 15
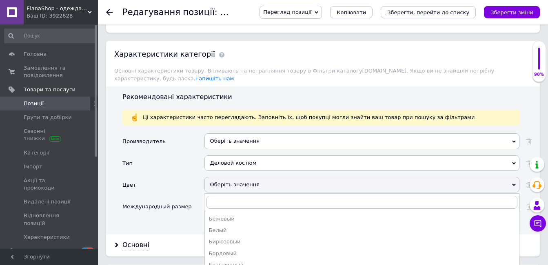
click at [181, 155] on div "Тип" at bounding box center [163, 166] width 82 height 22
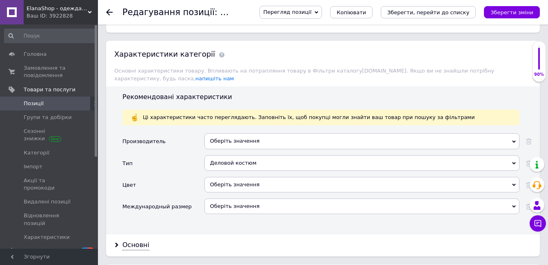
click at [219, 199] on div "Оберіть значення" at bounding box center [361, 206] width 315 height 15
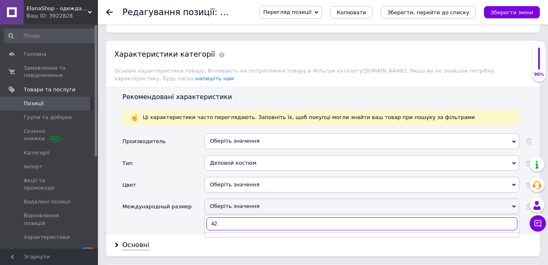
type input "4"
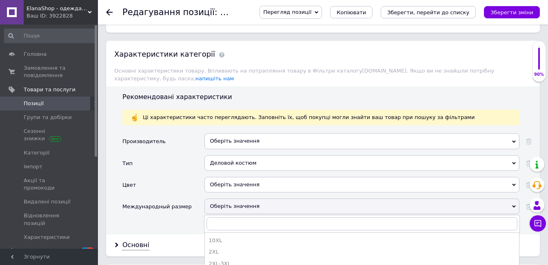
click at [182, 163] on div "Тип" at bounding box center [163, 166] width 82 height 22
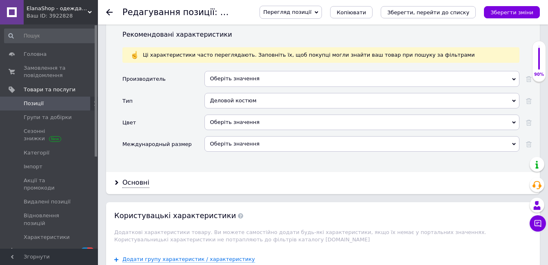
scroll to position [775, 0]
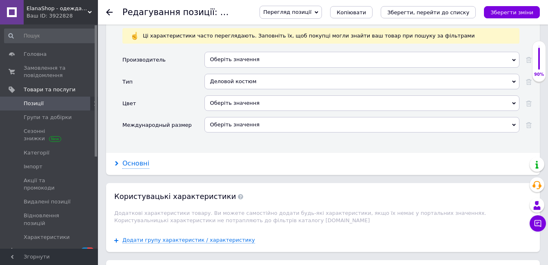
click at [128, 159] on div "Основні" at bounding box center [135, 163] width 27 height 9
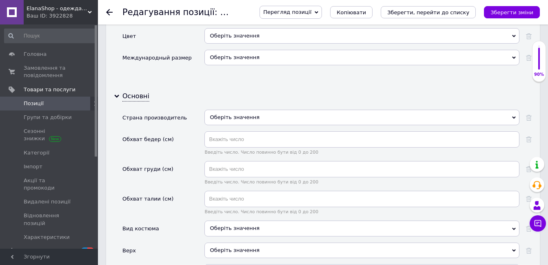
scroll to position [856, 0]
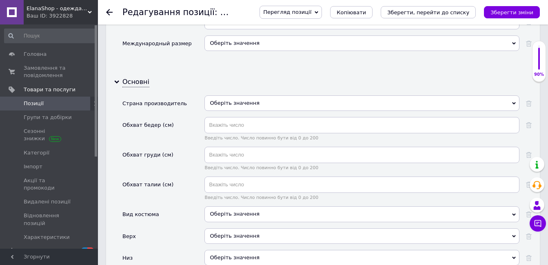
click at [239, 206] on div "Оберіть значення" at bounding box center [361, 213] width 315 height 15
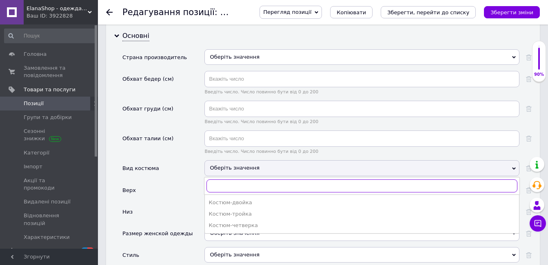
scroll to position [938, 0]
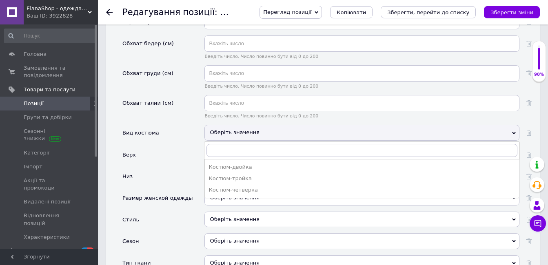
drag, startPoint x: 248, startPoint y: 161, endPoint x: 170, endPoint y: 159, distance: 78.3
click at [248, 164] on div "Костюм-двойка" at bounding box center [362, 167] width 306 height 7
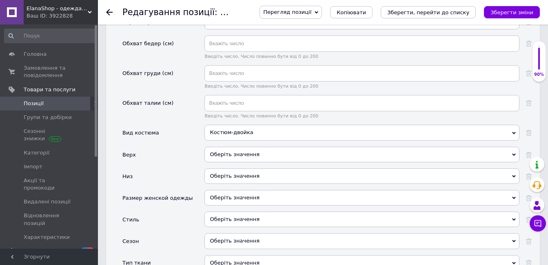
click at [228, 148] on div "Оберіть значення" at bounding box center [361, 154] width 315 height 15
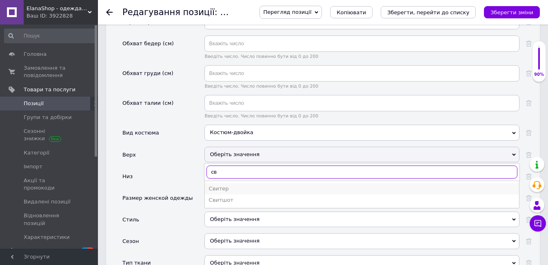
type input "св"
click at [221, 185] on div "Свитер" at bounding box center [362, 188] width 306 height 7
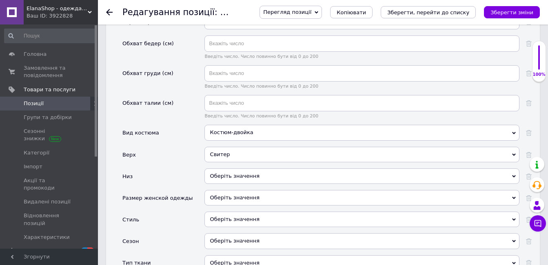
click at [221, 173] on div "Оберіть значення" at bounding box center [361, 175] width 315 height 15
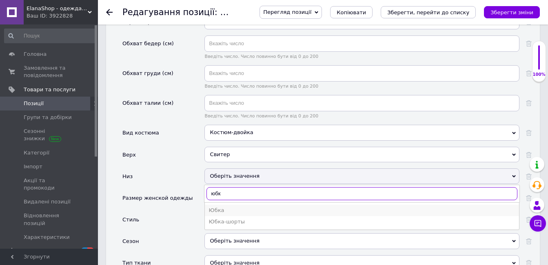
type input "юбк"
click at [224, 207] on div "Юбка" at bounding box center [362, 210] width 306 height 7
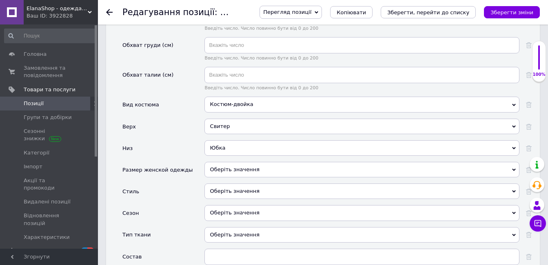
scroll to position [979, 0]
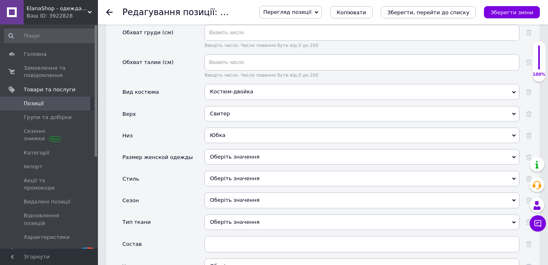
click at [259, 149] on div "Оберіть значення" at bounding box center [361, 156] width 315 height 15
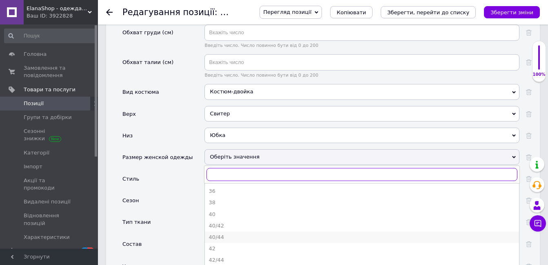
scroll to position [41, 0]
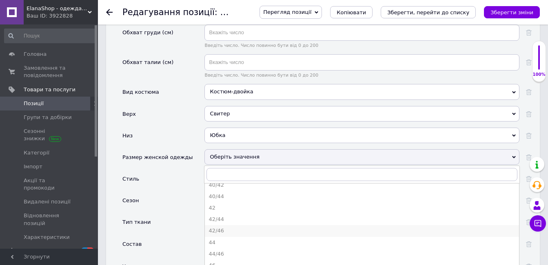
click at [226, 227] on div "42/46" at bounding box center [362, 230] width 306 height 7
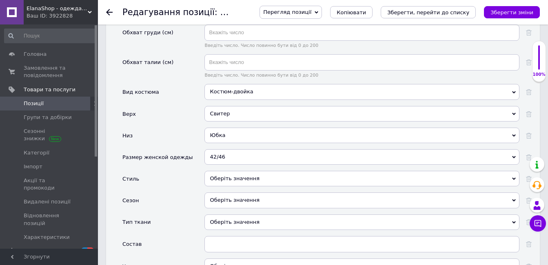
click at [230, 171] on div "Оберіть значення" at bounding box center [361, 178] width 315 height 15
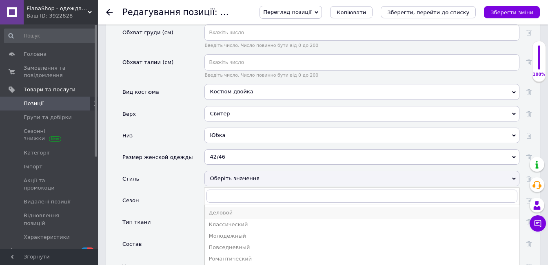
click at [234, 209] on div "Деловой" at bounding box center [362, 212] width 306 height 7
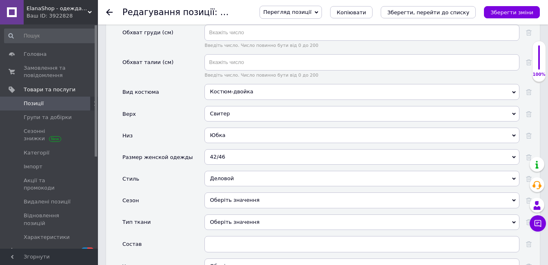
click at [259, 192] on div "Оберіть значення" at bounding box center [361, 199] width 315 height 15
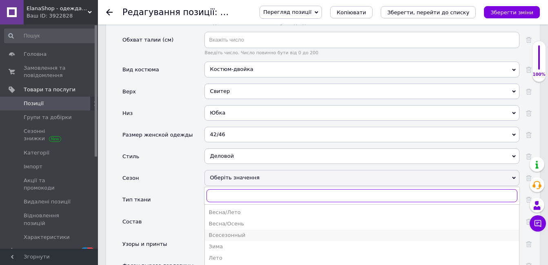
scroll to position [1019, 0]
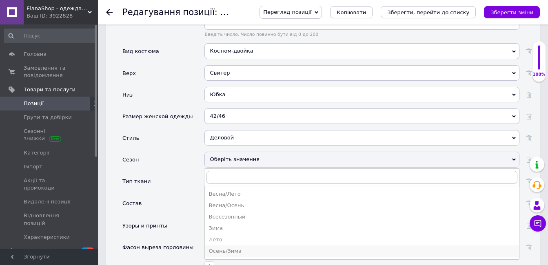
click at [239, 248] on div "Осень/Зима" at bounding box center [362, 251] width 306 height 7
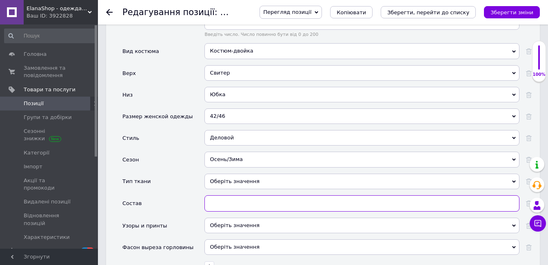
click at [215, 197] on input "text" at bounding box center [361, 203] width 315 height 16
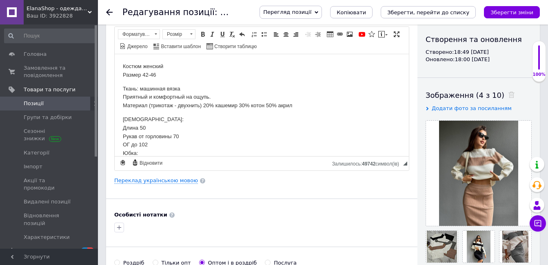
scroll to position [82, 0]
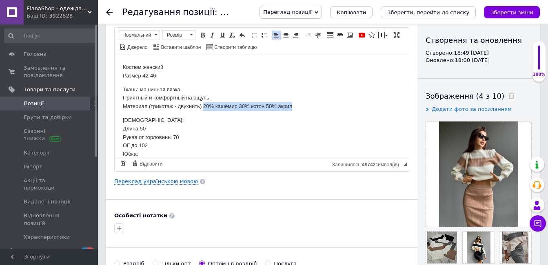
drag, startPoint x: 203, startPoint y: 106, endPoint x: 293, endPoint y: 110, distance: 90.2
click at [293, 110] on p "Ткань: машинная вязка Приятный и комфортный на ощупь. Материал (трикотаж - двух…" at bounding box center [262, 97] width 278 height 25
copy p "20% кашемир 30% котон 50% акрил"
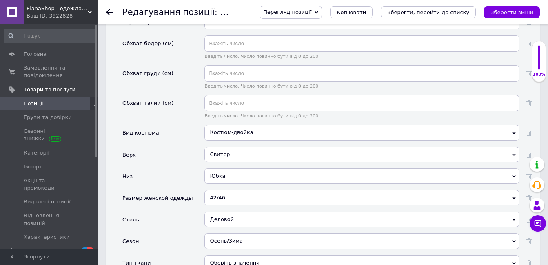
scroll to position [1101, 0]
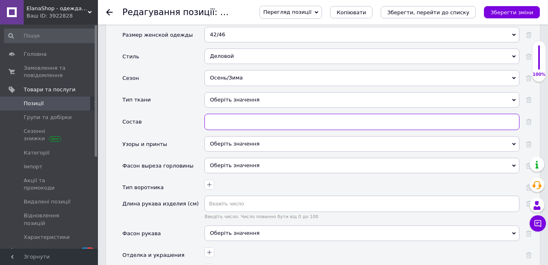
click at [230, 116] on input "text" at bounding box center [361, 122] width 315 height 16
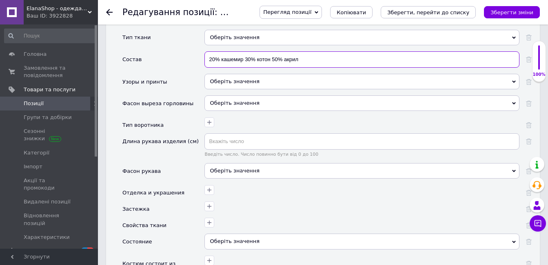
scroll to position [1183, 0]
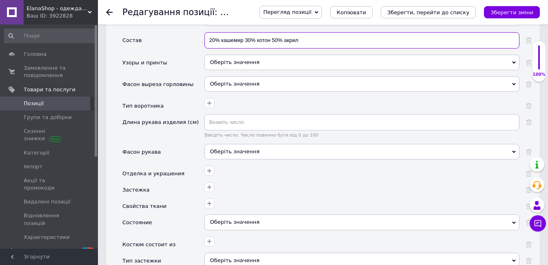
type input "20% кашемир 30% котон 50% акрил"
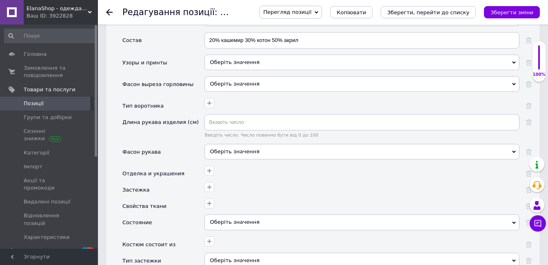
click at [232, 144] on div "Оберіть значення" at bounding box center [361, 151] width 315 height 15
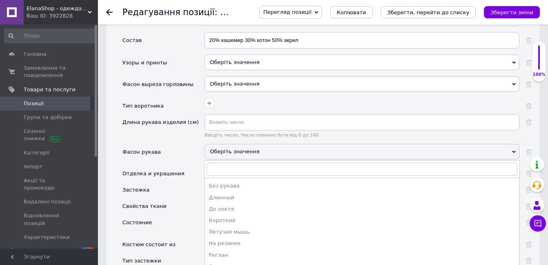
drag, startPoint x: 175, startPoint y: 127, endPoint x: 372, endPoint y: 205, distance: 212.0
click at [175, 128] on div "Длина рукава изделия (см)" at bounding box center [163, 129] width 82 height 30
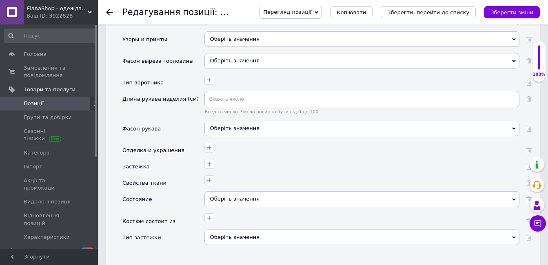
scroll to position [1223, 0]
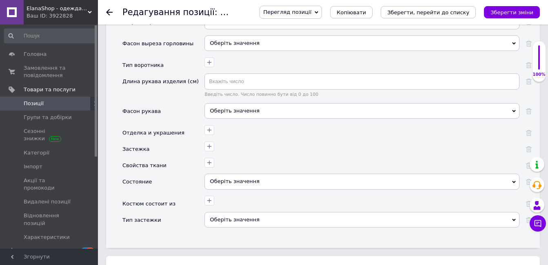
click at [226, 174] on div "Оберіть значення" at bounding box center [361, 181] width 315 height 15
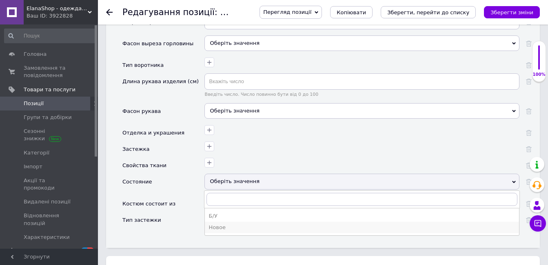
click at [219, 224] on div "Новое" at bounding box center [362, 227] width 306 height 7
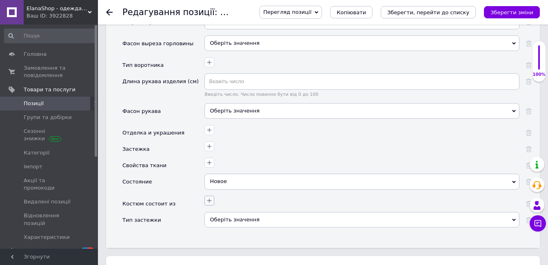
click at [212, 197] on icon "button" at bounding box center [209, 200] width 7 height 7
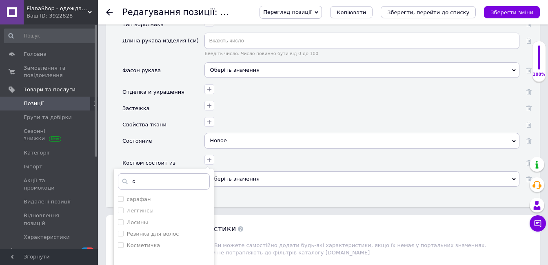
scroll to position [0, 0]
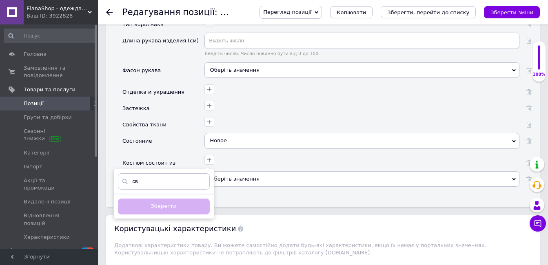
type input "с"
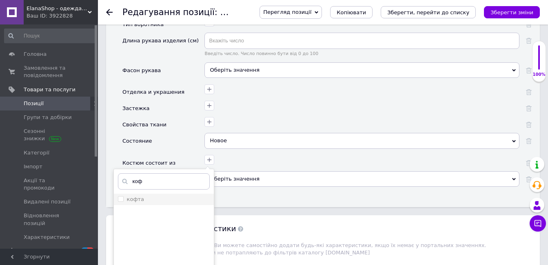
type input "коф"
click at [152, 196] on li "кофта" at bounding box center [164, 199] width 100 height 11
checkbox input "true"
click at [150, 177] on input "коф" at bounding box center [164, 181] width 92 height 16
type input "к"
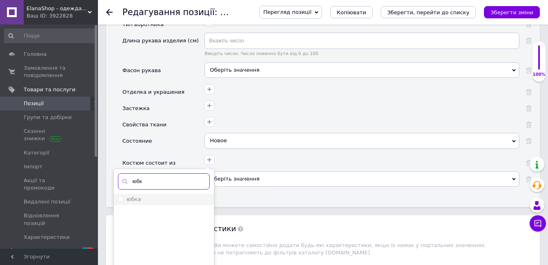
type input "юбк"
click at [121, 196] on input "юбка" at bounding box center [120, 198] width 5 height 5
checkbox input "true"
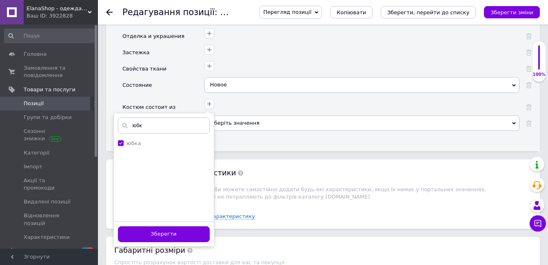
scroll to position [1386, 0]
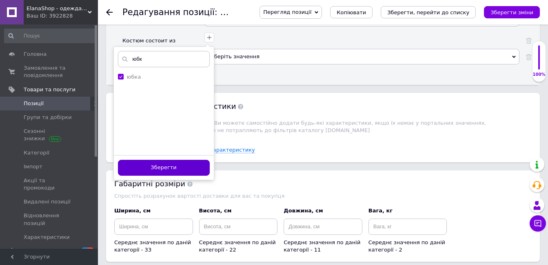
click at [152, 161] on button "Зберегти" at bounding box center [164, 168] width 92 height 16
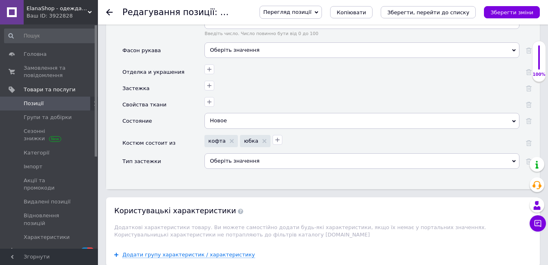
scroll to position [1264, 0]
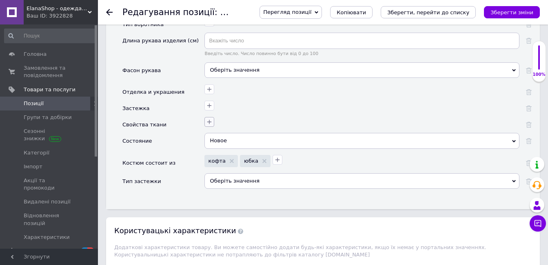
click at [210, 119] on icon "button" at bounding box center [209, 122] width 7 height 7
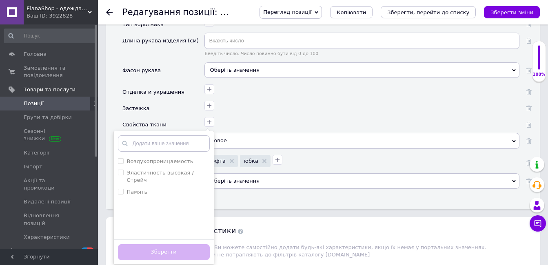
click at [243, 107] on div at bounding box center [361, 108] width 315 height 16
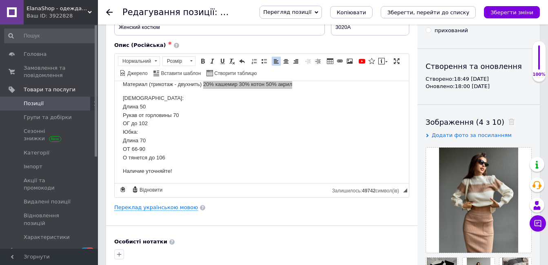
scroll to position [49, 0]
click at [526, 13] on icon "Зберегти зміни" at bounding box center [511, 12] width 43 height 6
click at [444, 11] on icon "Зберегти, перейти до списку" at bounding box center [428, 12] width 82 height 6
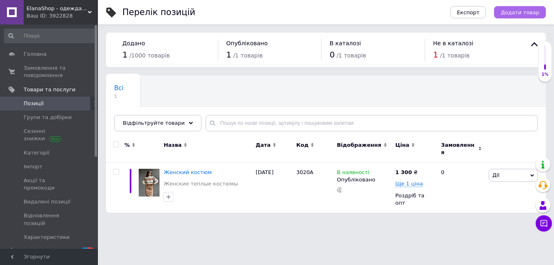
click at [513, 11] on span "Додати товар" at bounding box center [519, 12] width 39 height 6
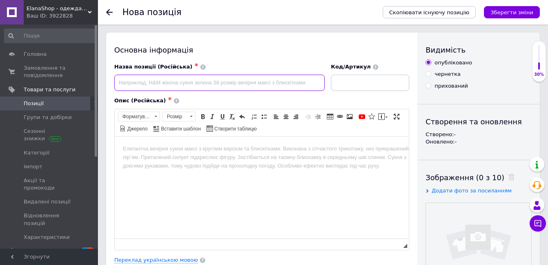
click at [139, 84] on input at bounding box center [219, 83] width 210 height 16
type input "Женский костюм"
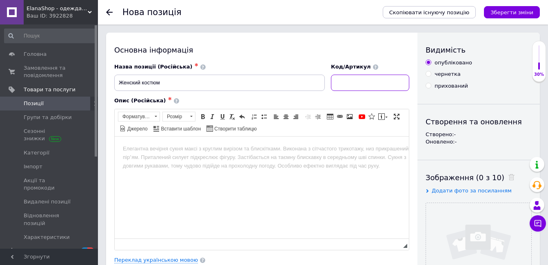
click at [365, 86] on input at bounding box center [370, 83] width 78 height 16
paste input "3020А"
type input "3020А"
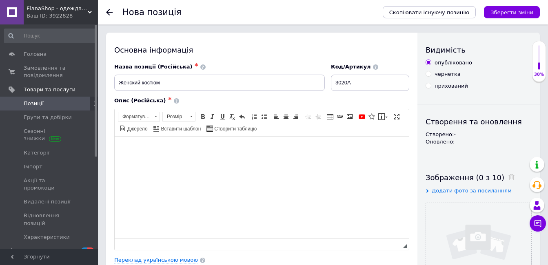
click at [130, 153] on body "Редактор, D39D5219-2752-4001-8D51-4E93E7FD3EAE" at bounding box center [262, 148] width 278 height 9
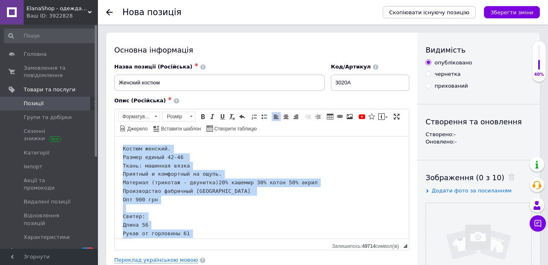
scroll to position [50, 0]
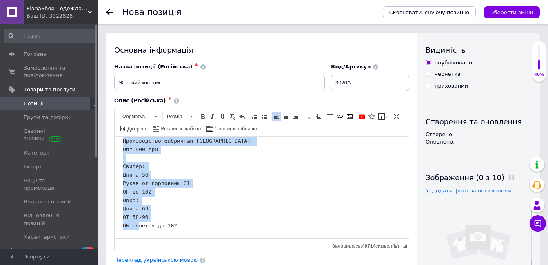
drag, startPoint x: 122, startPoint y: 147, endPoint x: 292, endPoint y: 376, distance: 285.6
click at [181, 238] on html "Костюм женский. Размер единый 42-46 Ткань: машинная вязка Приятный и комфортный…" at bounding box center [262, 162] width 294 height 152
click at [143, 116] on span "Форматування" at bounding box center [134, 116] width 33 height 9
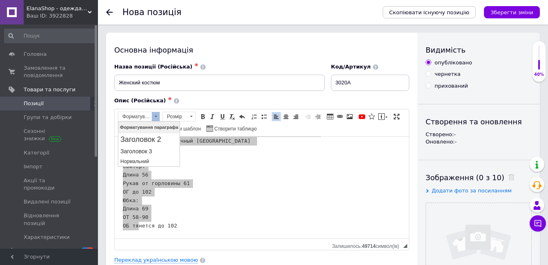
scroll to position [0, 0]
click at [144, 161] on p "Нормальний" at bounding box center [148, 161] width 57 height 6
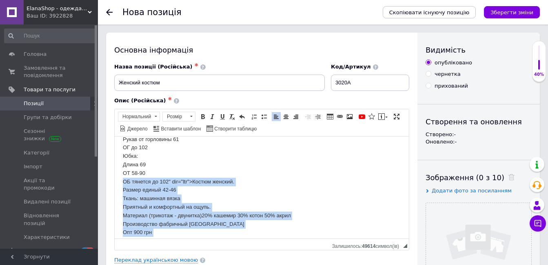
scroll to position [25, 0]
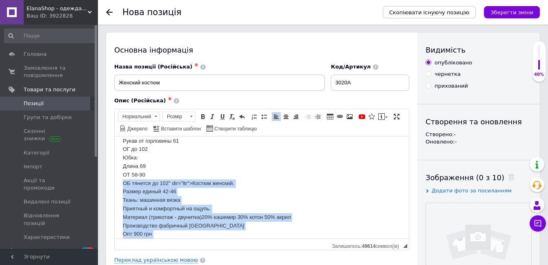
click at [191, 191] on p "Свитер: Длина 56 Рукав от горловины 61 ОГ до 102 Юбка: Длина 69 ОТ 58-90 ОБ тян…" at bounding box center [262, 178] width 278 height 119
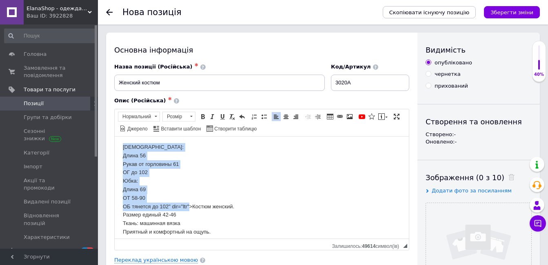
scroll to position [0, 0]
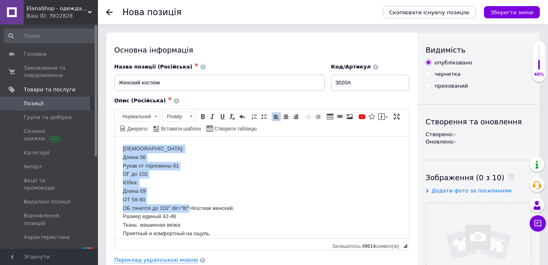
drag, startPoint x: 190, startPoint y: 183, endPoint x: 121, endPoint y: 136, distance: 83.9
click at [121, 136] on html "Свитер: Длина 56 Рукав от горловины 61 ОГ до 102 Юбка: Длина 69 ОТ 58-90 ОБ тян…" at bounding box center [262, 240] width 294 height 208
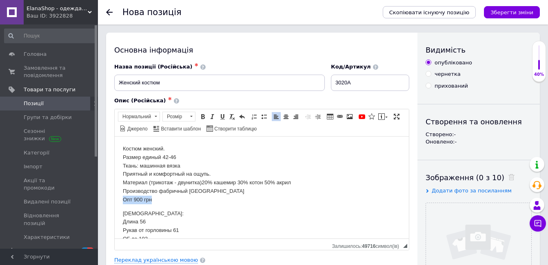
drag, startPoint x: 151, startPoint y: 202, endPoint x: 112, endPoint y: 200, distance: 39.2
click at [115, 200] on html "Костюм женский. Размер единый 42-46 Ткань: машинная вязка Приятный и комфортный…" at bounding box center [262, 210] width 294 height 149
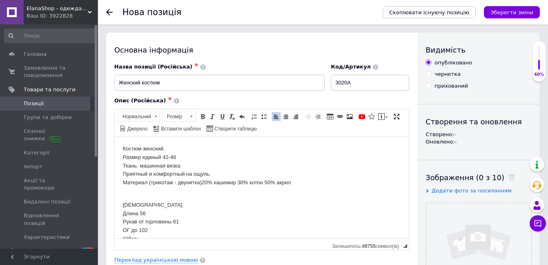
click at [287, 206] on p "Свитер: Длина 56 Рукав от горловины 61 ОГ до 102 Юбка: Длина 69 ОТ 58-90 ОБ тян…" at bounding box center [262, 235] width 278 height 68
click at [275, 199] on body "Костюм женский. Размер единый 42-46 Ткань: машинная вязка Приятный и комфортный…" at bounding box center [262, 206] width 278 height 124
click at [293, 187] on p "Костюм женский. Размер единый 42-46 Ткань: машинная вязка Приятный и комфортный…" at bounding box center [262, 169] width 278 height 51
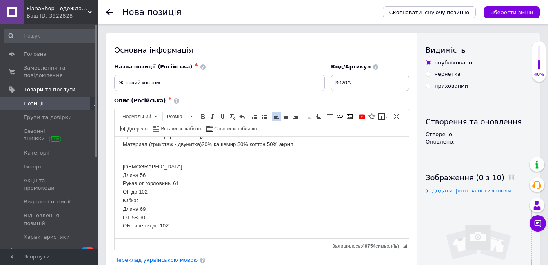
scroll to position [41, 0]
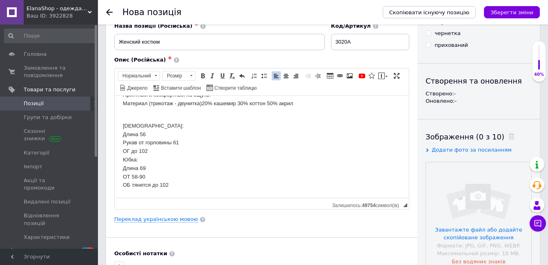
click at [199, 181] on p "Свитер: Длина 56 Рукав от горловины 61 ОГ до 102 Юбка: Длина 69 ОТ 58-90 ОБ тян…" at bounding box center [262, 156] width 278 height 68
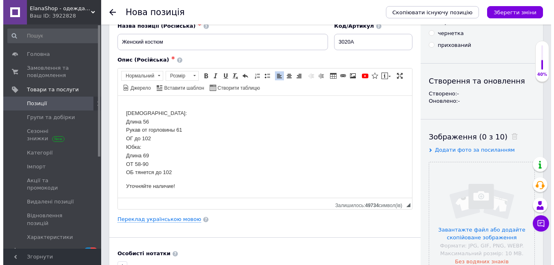
scroll to position [52, 0]
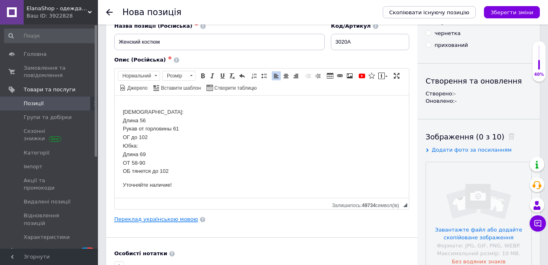
click at [174, 219] on link "Переклад українською мовою" at bounding box center [156, 219] width 84 height 7
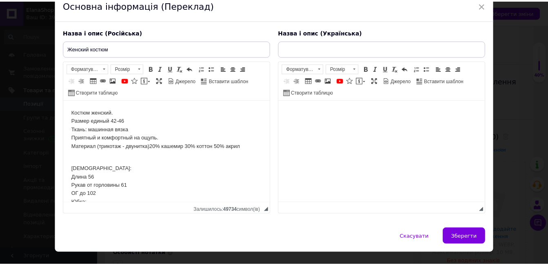
scroll to position [54, 0]
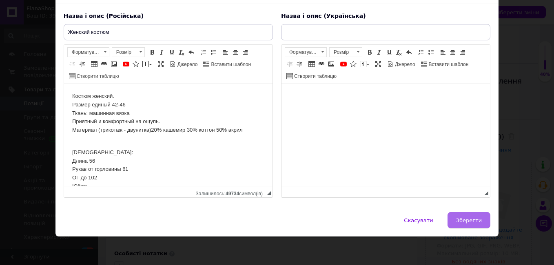
click at [467, 221] on span "Зберегти" at bounding box center [469, 220] width 26 height 6
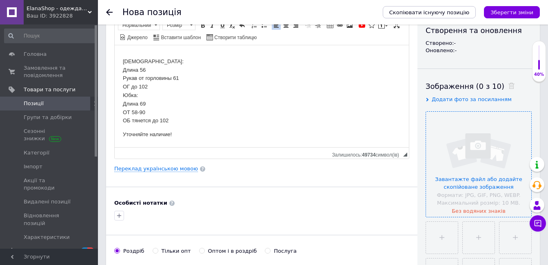
scroll to position [122, 0]
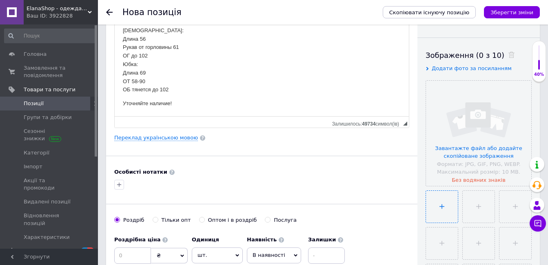
click at [449, 205] on input "file" at bounding box center [442, 207] width 32 height 32
type input "C:\fakepath\photo_2025-01-19_12-45-01.jpg"
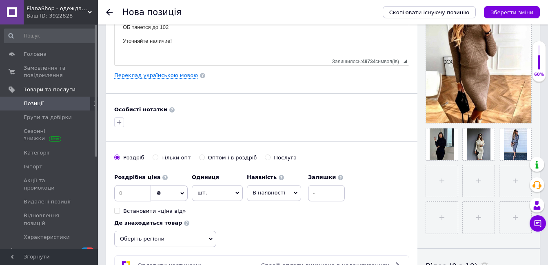
scroll to position [204, 0]
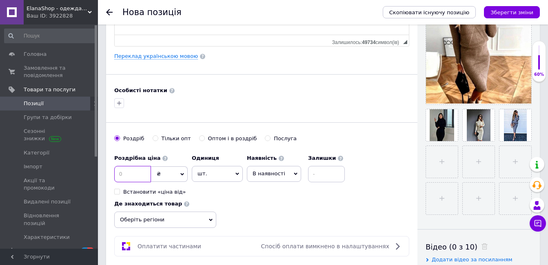
click at [126, 179] on input at bounding box center [132, 174] width 37 height 16
click at [199, 137] on input "Оптом і в роздріб" at bounding box center [201, 137] width 5 height 5
radio input "true"
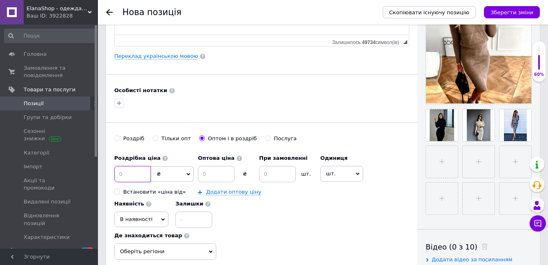
click at [138, 175] on input at bounding box center [132, 174] width 37 height 16
type input "1300"
click at [213, 176] on input at bounding box center [216, 174] width 37 height 16
type input "1000"
click at [267, 177] on input at bounding box center [277, 174] width 37 height 16
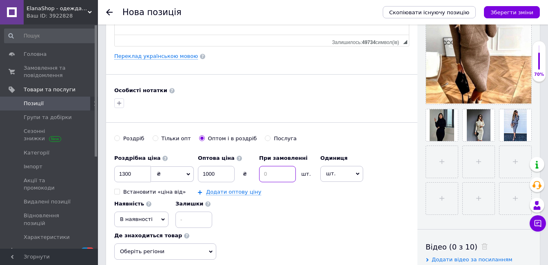
type input "5"
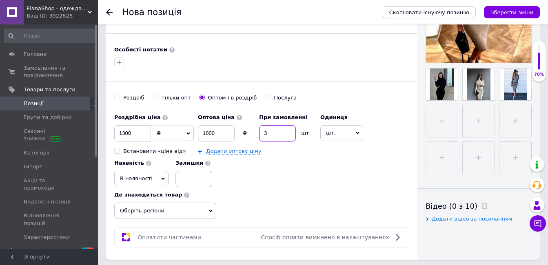
scroll to position [285, 0]
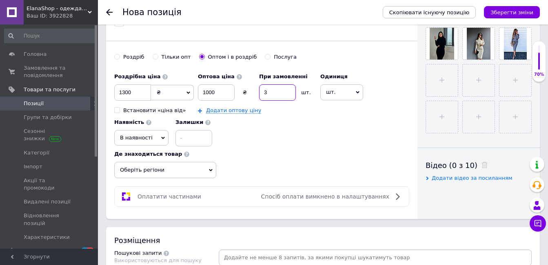
type input "3"
click at [187, 168] on span "Оберіть регіони" at bounding box center [165, 170] width 102 height 16
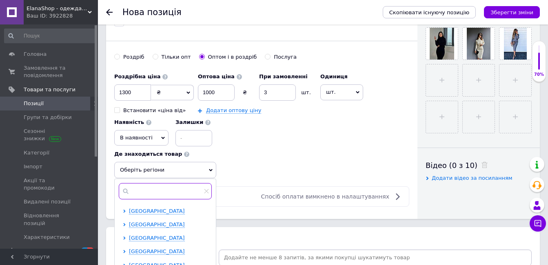
click at [164, 188] on input "text" at bounding box center [165, 191] width 93 height 16
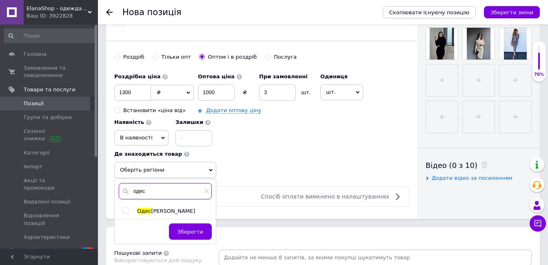
type input "одес"
click at [125, 212] on input "checkbox" at bounding box center [125, 210] width 5 height 5
checkbox input "true"
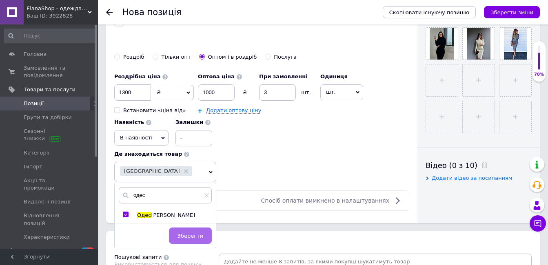
click at [190, 233] on span "Зберегти" at bounding box center [190, 236] width 26 height 6
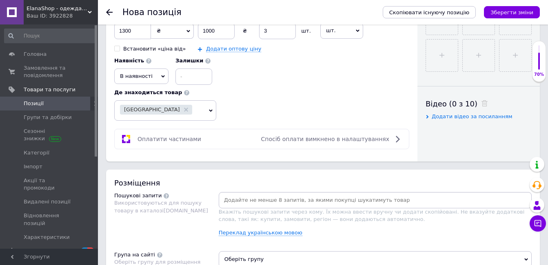
scroll to position [408, 0]
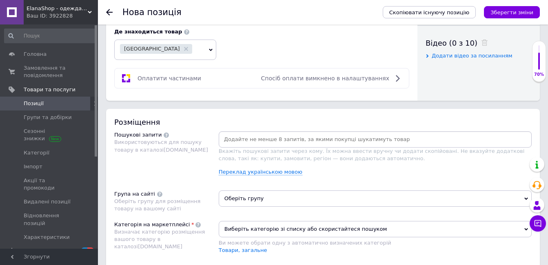
click at [253, 200] on span "Оберіть групу" at bounding box center [375, 198] width 313 height 16
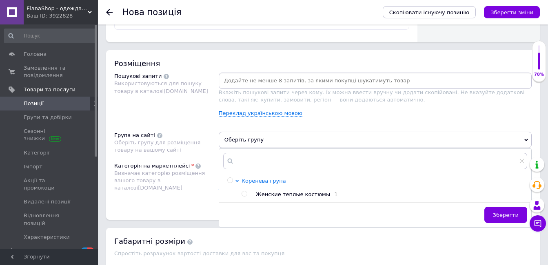
scroll to position [489, 0]
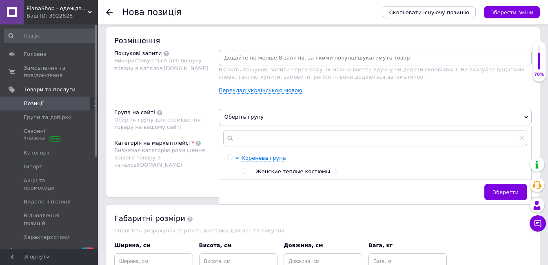
click at [282, 172] on span "Женские теплые костюмы" at bounding box center [293, 171] width 74 height 6
radio input "true"
click at [512, 197] on button "Зберегти" at bounding box center [505, 192] width 43 height 16
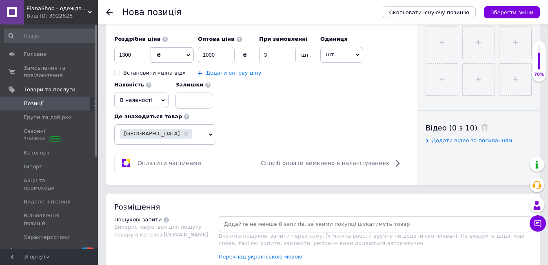
scroll to position [326, 0]
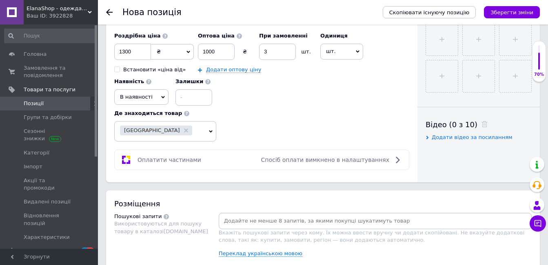
click at [148, 163] on span "Оплатити частинами" at bounding box center [169, 160] width 64 height 7
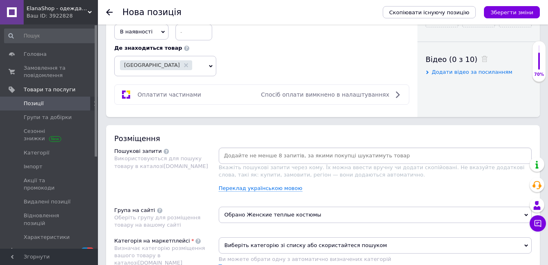
scroll to position [408, 0]
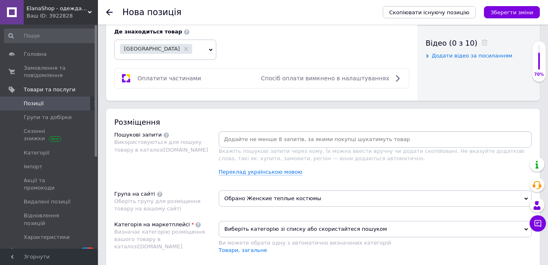
click at [256, 143] on input at bounding box center [374, 139] width 309 height 12
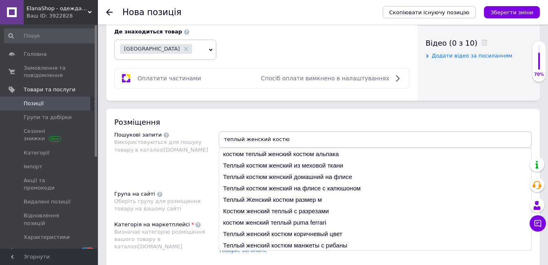
type input "теплый женский костюм"
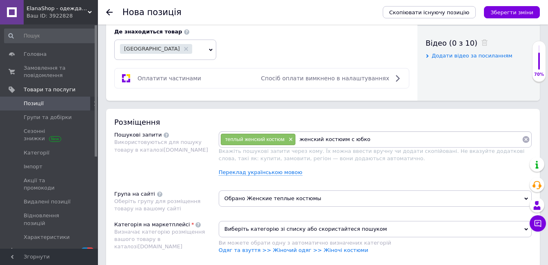
type input "женский костюим с юбкой"
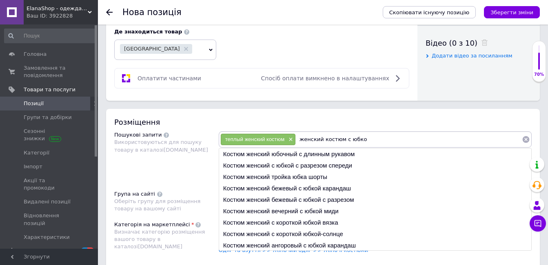
type input "женский костюм с юбкой"
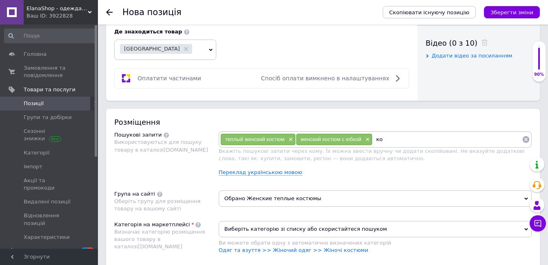
type input "к"
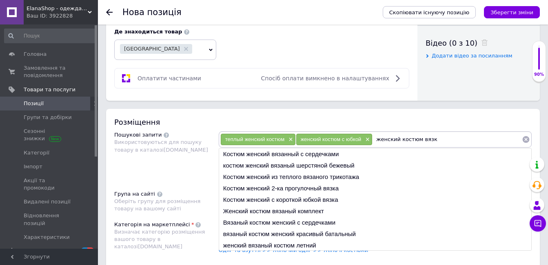
type input "женский костюм вязка"
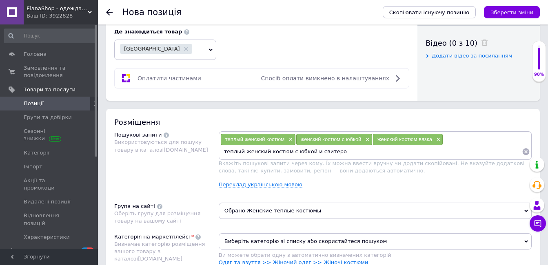
type input "теплый женский костюм с юбкой и свитером"
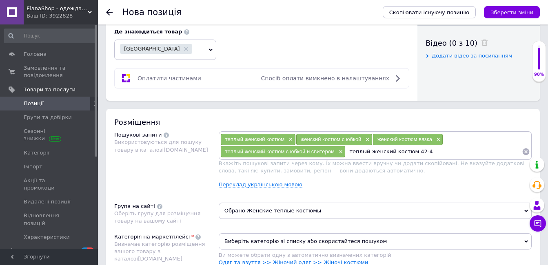
type input "теплый женский костюм 42-46"
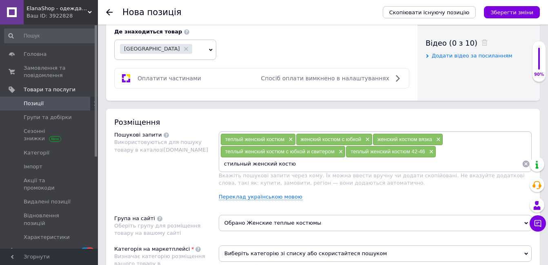
type input "стильный женский костюм"
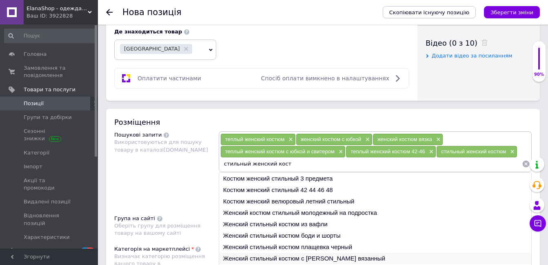
type input "стильный женский кост"
click at [302, 259] on li "Женский стильный костюм с [PERSON_NAME] вязанный" at bounding box center [375, 258] width 312 height 11
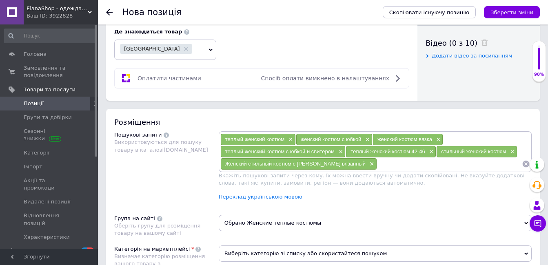
click at [377, 164] on input at bounding box center [449, 164] width 145 height 12
type input "к"
type input "теплый костюм для офиса"
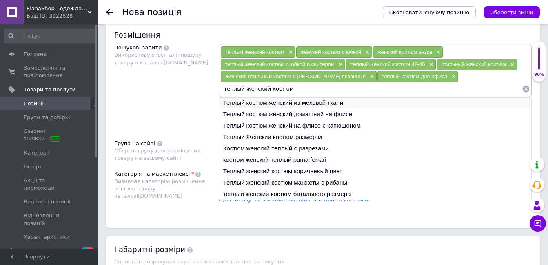
scroll to position [530, 0]
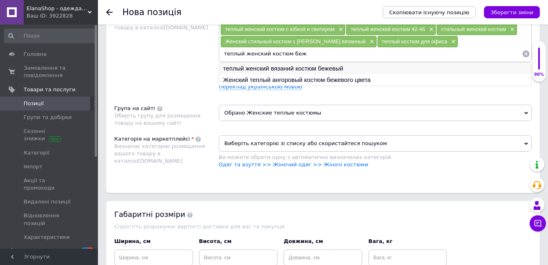
type input "теплый женский костюм беж"
click at [279, 68] on li "теплый женский вязаний костюм бежевый" at bounding box center [375, 68] width 312 height 11
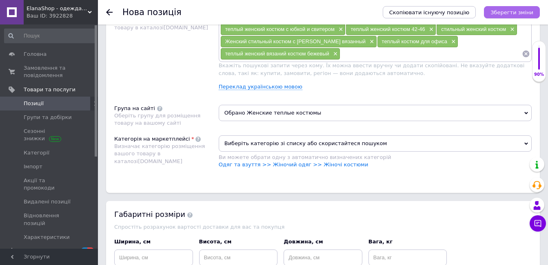
click at [531, 8] on button "Зберегти зміни" at bounding box center [512, 12] width 56 height 12
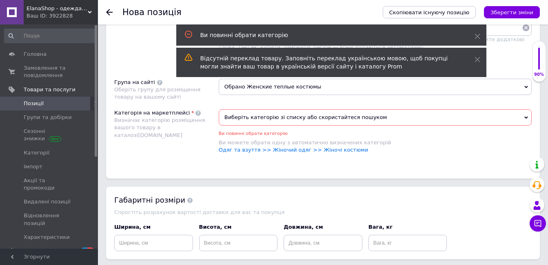
scroll to position [557, 0]
click at [263, 117] on span "Виберіть категорію зі списку або скористайтеся пошуком" at bounding box center [375, 116] width 313 height 16
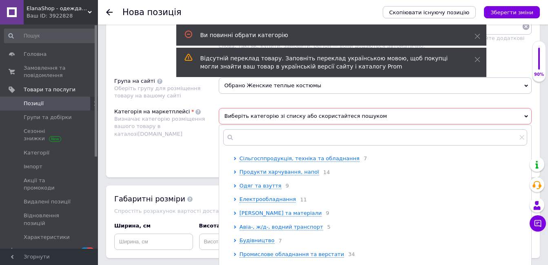
scroll to position [0, 0]
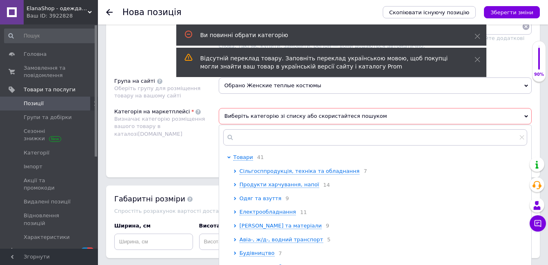
click at [248, 201] on span "Одяг та взуття" at bounding box center [260, 198] width 42 height 6
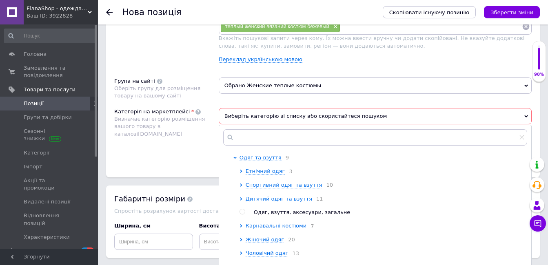
scroll to position [82, 0]
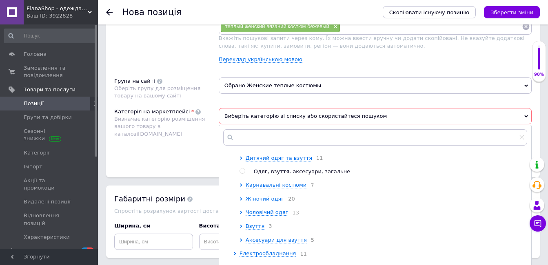
click at [266, 202] on span "Жіночий одяг" at bounding box center [264, 199] width 38 height 6
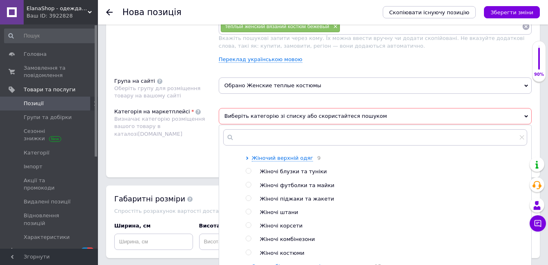
scroll to position [204, 0]
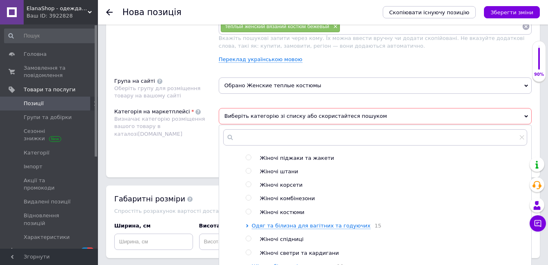
click at [248, 214] on input "radio" at bounding box center [247, 211] width 5 height 5
radio input "true"
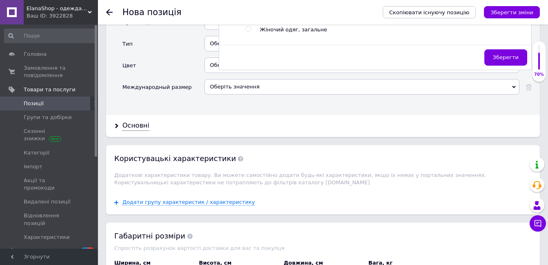
scroll to position [829, 0]
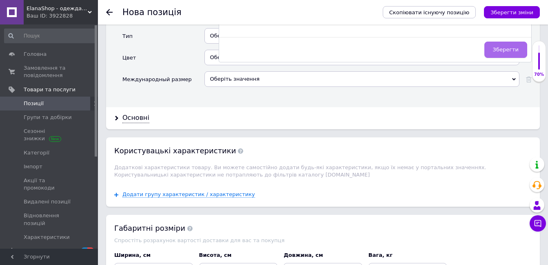
click at [502, 51] on span "Зберегти" at bounding box center [506, 49] width 26 height 6
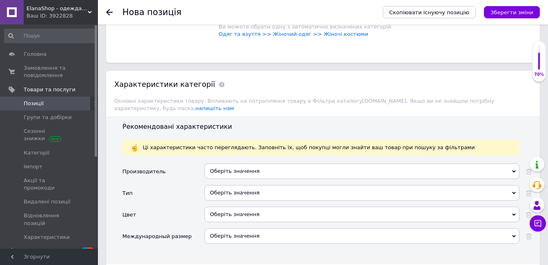
scroll to position [666, 0]
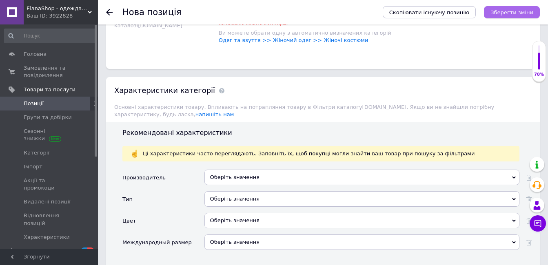
click at [508, 15] on icon "Зберегти зміни" at bounding box center [511, 12] width 43 height 6
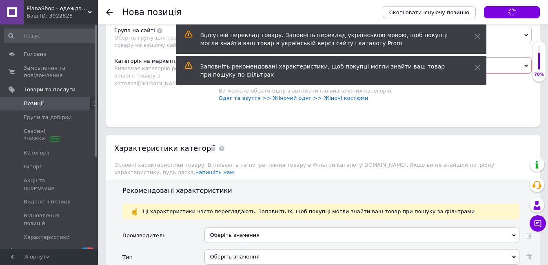
scroll to position [503, 0]
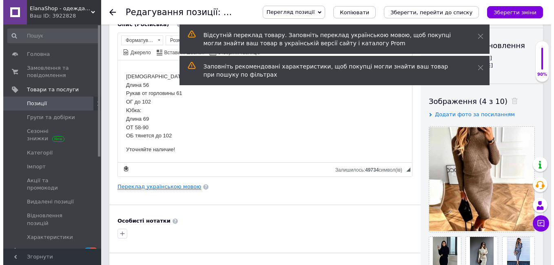
scroll to position [82, 0]
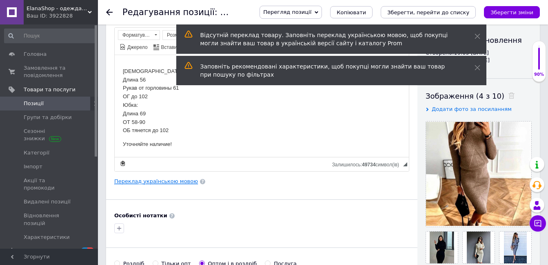
click at [128, 181] on link "Переклад українською мовою" at bounding box center [156, 181] width 84 height 7
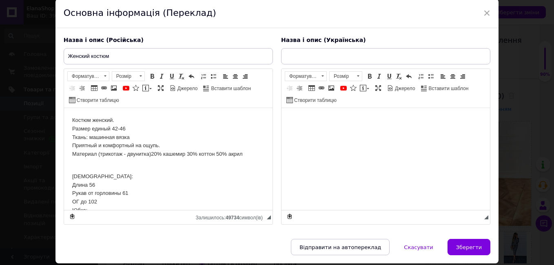
scroll to position [57, 0]
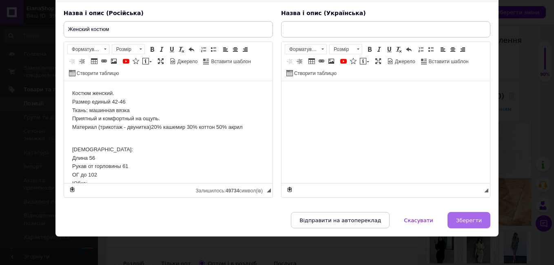
click at [468, 220] on span "Зберегти" at bounding box center [469, 220] width 26 height 6
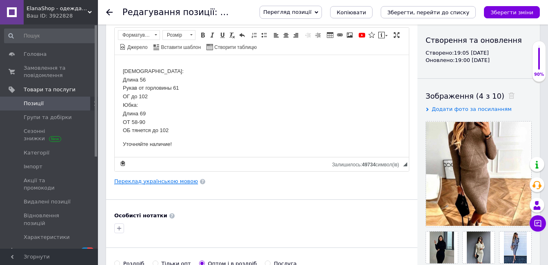
click at [154, 181] on link "Переклад українською мовою" at bounding box center [156, 181] width 84 height 7
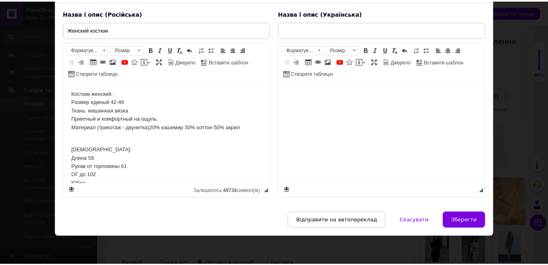
scroll to position [0, 0]
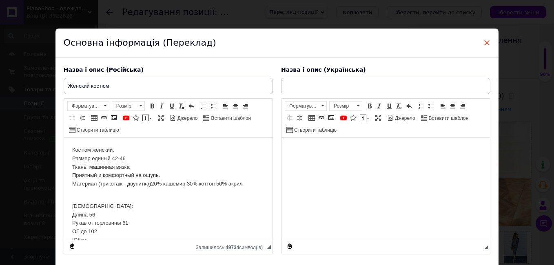
click at [484, 42] on span "×" at bounding box center [486, 43] width 7 height 14
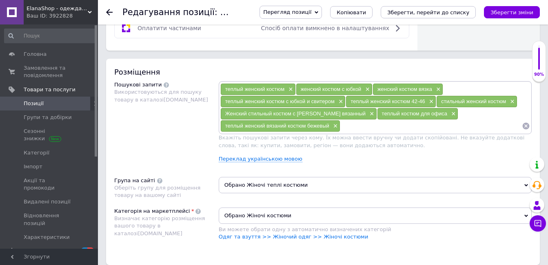
scroll to position [489, 0]
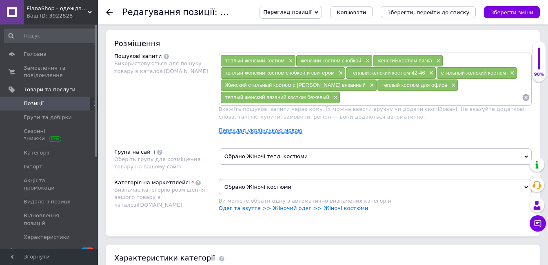
click at [250, 130] on link "Переклад українською мовою" at bounding box center [261, 130] width 84 height 7
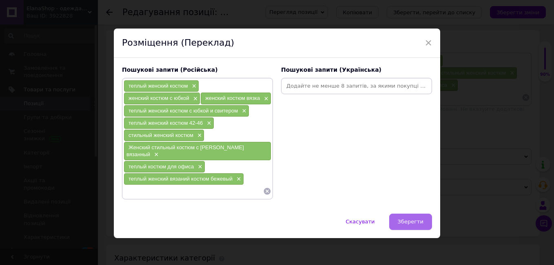
click at [417, 221] on span "Зберегти" at bounding box center [411, 222] width 26 height 6
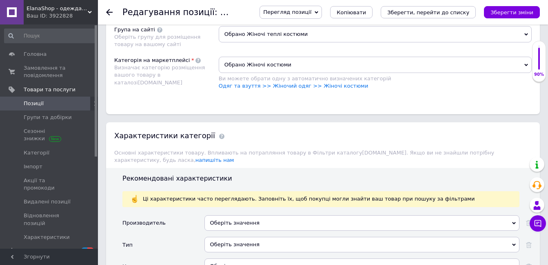
scroll to position [652, 0]
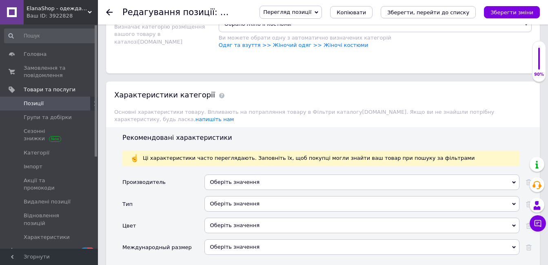
click at [223, 199] on div "Оберіть значення" at bounding box center [361, 203] width 315 height 15
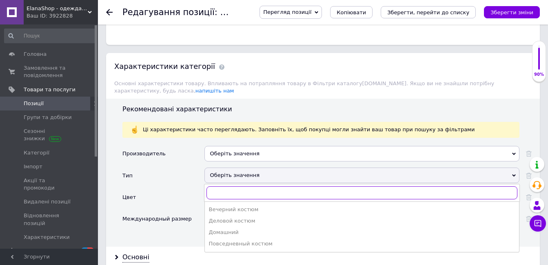
scroll to position [693, 0]
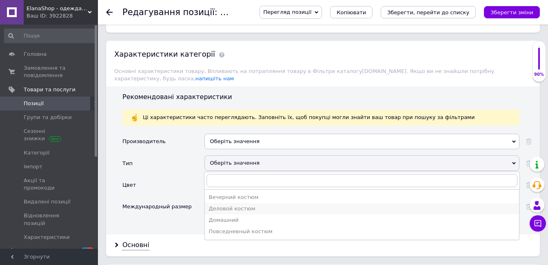
click at [239, 205] on div "Деловой костюм" at bounding box center [362, 208] width 306 height 7
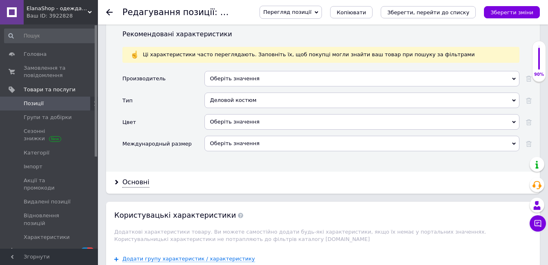
scroll to position [775, 0]
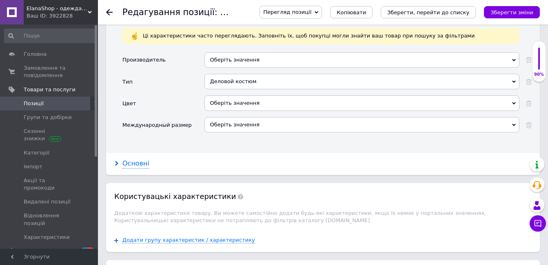
click at [134, 159] on div "Основні" at bounding box center [135, 163] width 27 height 9
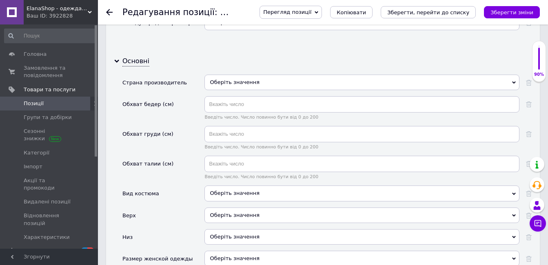
scroll to position [897, 0]
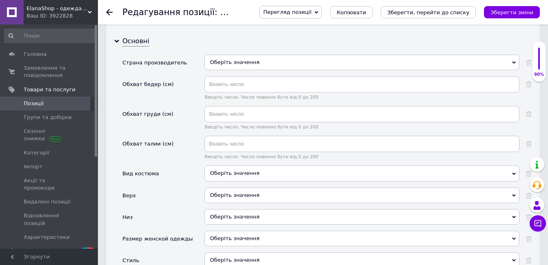
click at [230, 166] on div "Оберіть значення" at bounding box center [361, 173] width 315 height 15
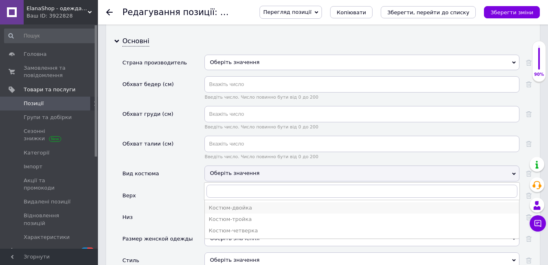
click at [235, 204] on div "Костюм-двойка" at bounding box center [362, 207] width 306 height 7
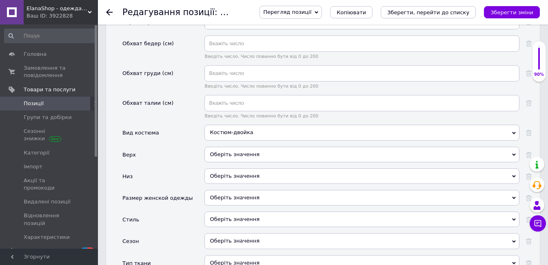
scroll to position [979, 0]
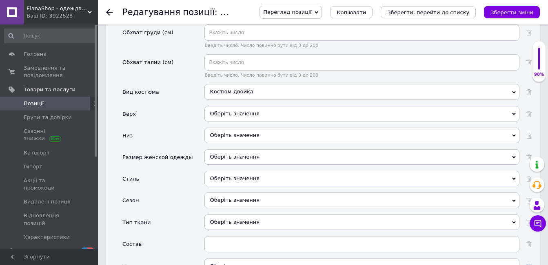
click at [231, 108] on div "Оберіть значення" at bounding box center [361, 113] width 315 height 15
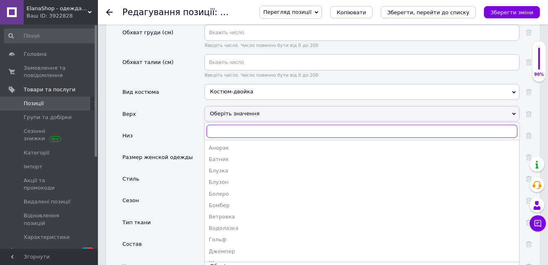
type input "в"
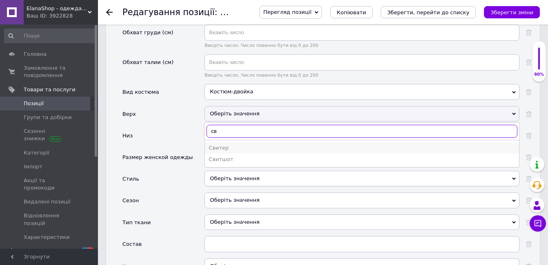
type input "св"
click at [223, 144] on div "Свитер" at bounding box center [362, 147] width 306 height 7
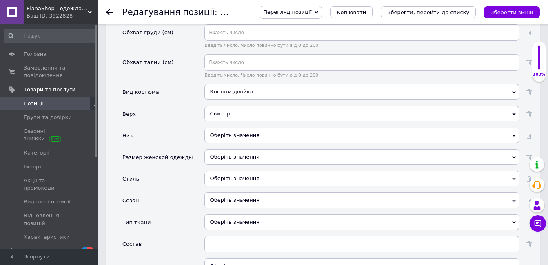
click at [244, 129] on div "Оберіть значення" at bounding box center [361, 135] width 315 height 15
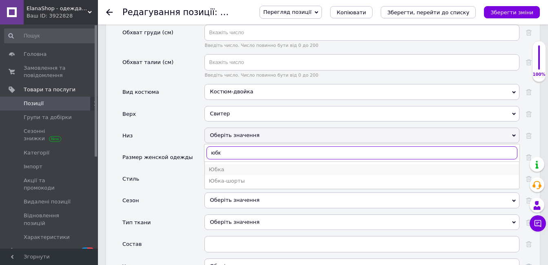
type input "юбк"
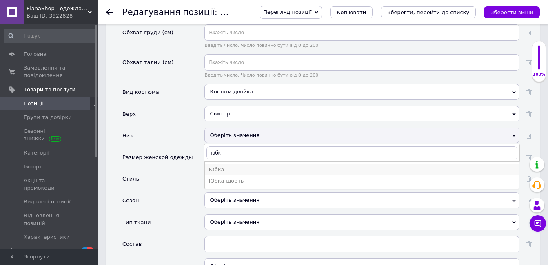
click at [212, 166] on div "Юбка" at bounding box center [362, 169] width 306 height 7
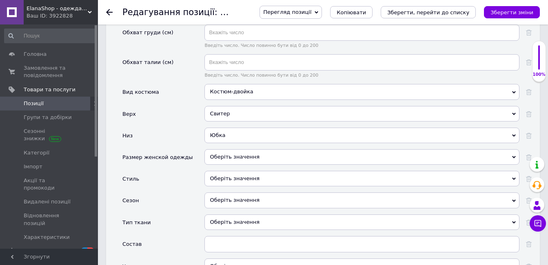
click at [249, 149] on div "Оберіть значення" at bounding box center [361, 156] width 315 height 15
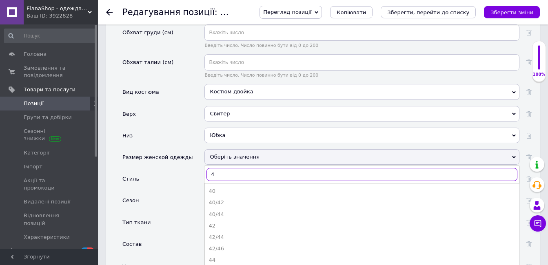
type input "42"
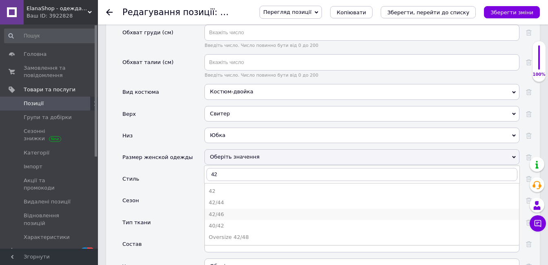
click at [233, 211] on div "42/46" at bounding box center [362, 214] width 306 height 7
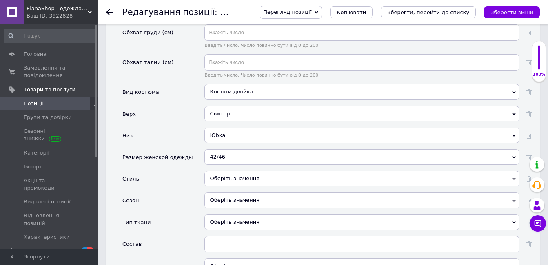
click at [232, 171] on div "Оберіть значення" at bounding box center [361, 178] width 315 height 15
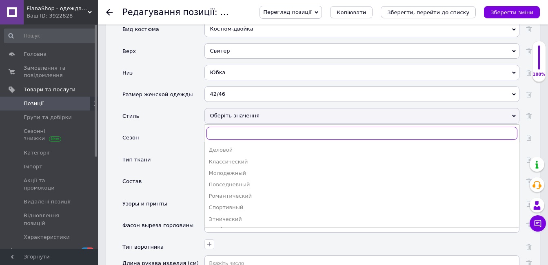
scroll to position [1060, 0]
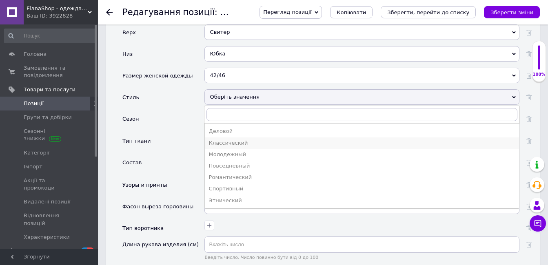
click at [224, 139] on div "Классический" at bounding box center [362, 142] width 306 height 7
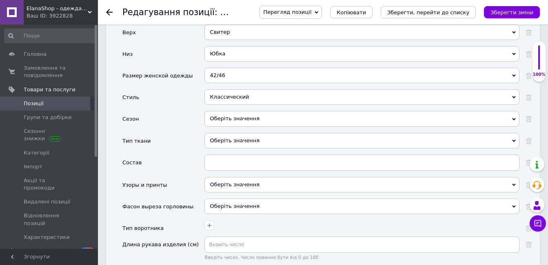
click at [222, 111] on div "Оберіть значення" at bounding box center [361, 118] width 315 height 15
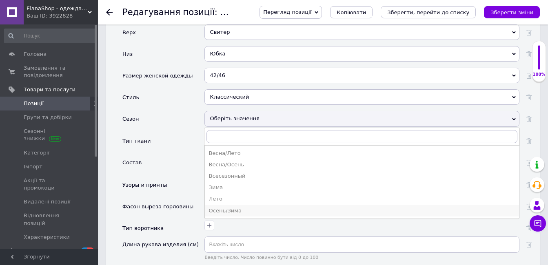
click at [227, 207] on div "Осень/Зима" at bounding box center [362, 210] width 306 height 7
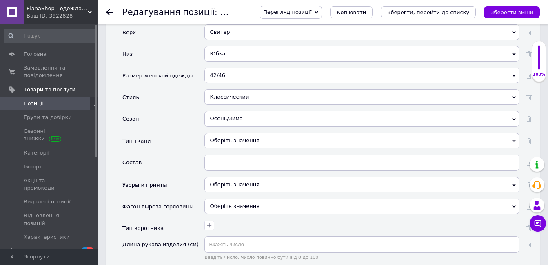
click at [239, 133] on div "Оберіть значення" at bounding box center [361, 140] width 315 height 15
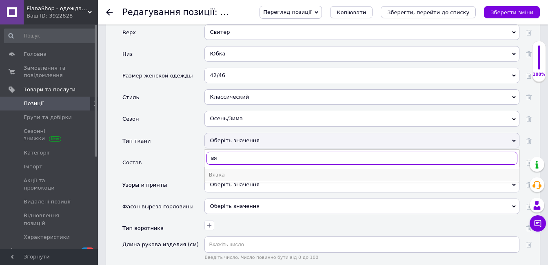
type input "вя"
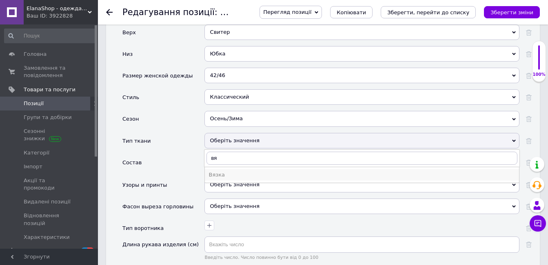
click at [225, 172] on li "Вязка" at bounding box center [362, 174] width 314 height 11
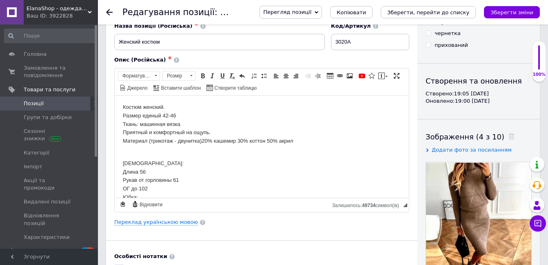
scroll to position [0, 0]
drag, startPoint x: 201, startPoint y: 141, endPoint x: 295, endPoint y: 146, distance: 93.9
click at [295, 146] on p "Костюм женский. Размер единый 42-46 Ткань: машинная вязка Приятный и комфортный…" at bounding box center [262, 129] width 278 height 51
copy p "20% кашемир 30% коттон 50% акрил"
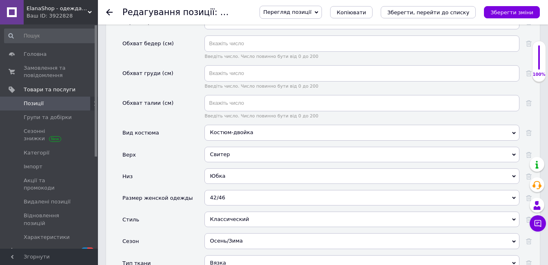
scroll to position [1060, 0]
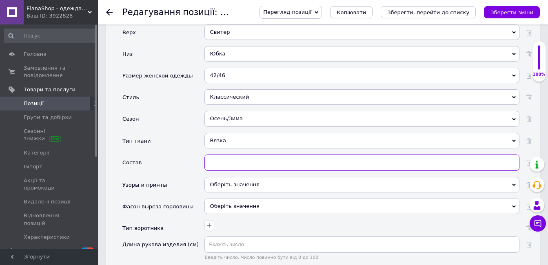
click at [220, 155] on input "text" at bounding box center [361, 163] width 315 height 16
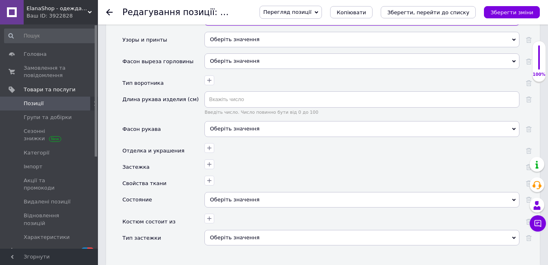
scroll to position [1223, 0]
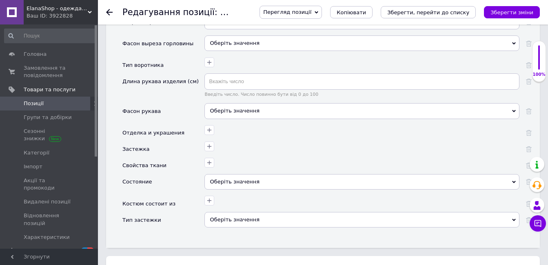
type input "20% кашемир 30% коттон 50% акрил"
click at [226, 174] on div "Оберіть значення" at bounding box center [361, 181] width 315 height 15
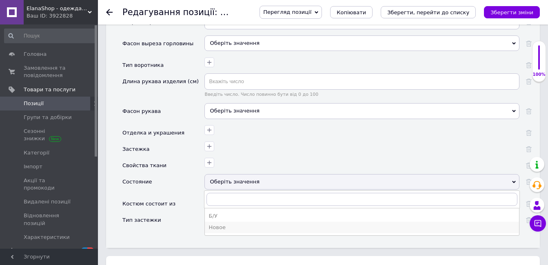
click at [221, 224] on div "Новое" at bounding box center [362, 227] width 306 height 7
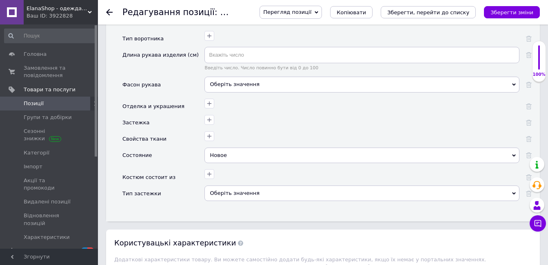
scroll to position [1264, 0]
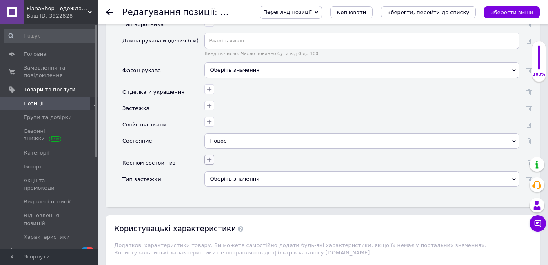
click at [211, 157] on icon "button" at bounding box center [209, 160] width 7 height 7
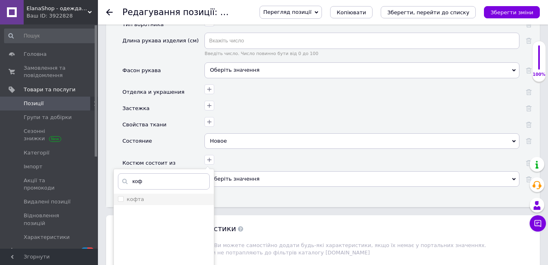
type input "коф"
click at [118, 196] on input "кофта" at bounding box center [120, 198] width 5 height 5
checkbox input "true"
click at [147, 175] on input "коф" at bounding box center [164, 181] width 92 height 16
type input "к"
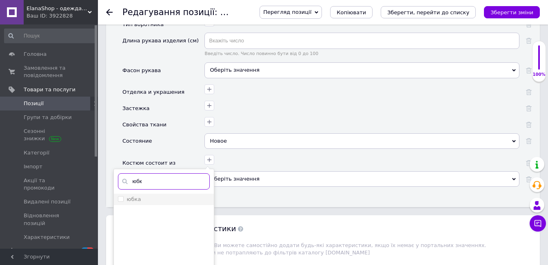
type input "юбк"
click at [121, 196] on input "юбка" at bounding box center [120, 198] width 5 height 5
checkbox input "true"
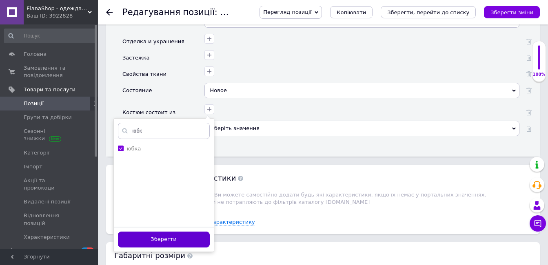
scroll to position [1427, 0]
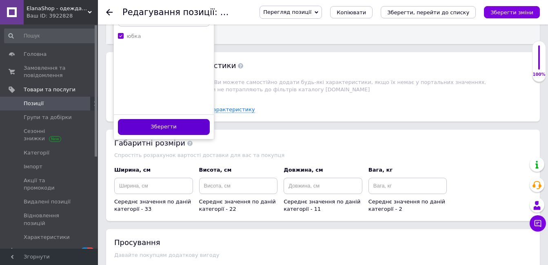
click at [163, 119] on button "Зберегти" at bounding box center [164, 127] width 92 height 16
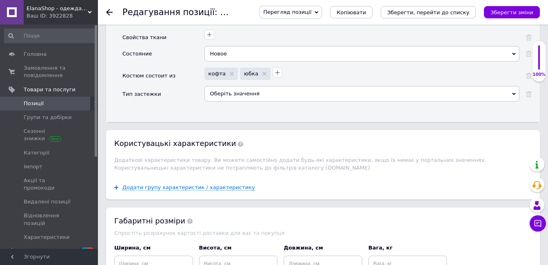
scroll to position [1346, 0]
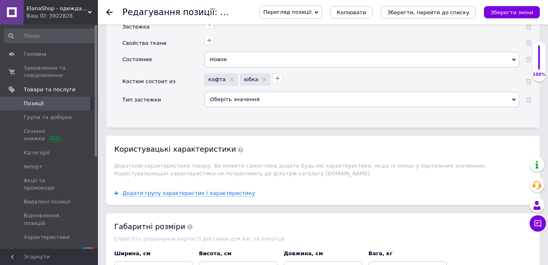
click at [224, 92] on div "Оберіть значення" at bounding box center [361, 99] width 315 height 15
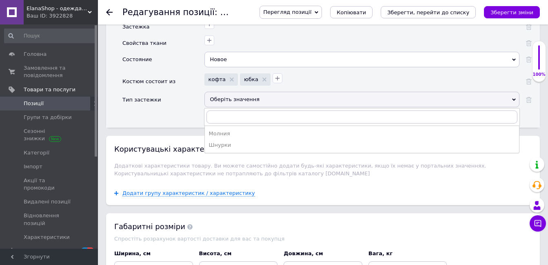
click at [184, 95] on div "Тип застежки" at bounding box center [163, 103] width 82 height 22
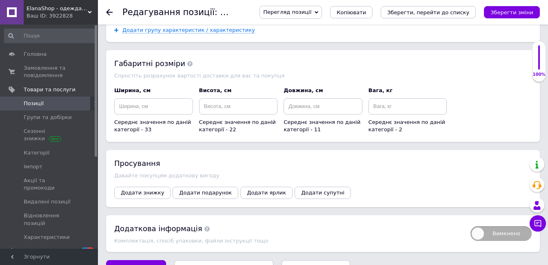
scroll to position [1523, 0]
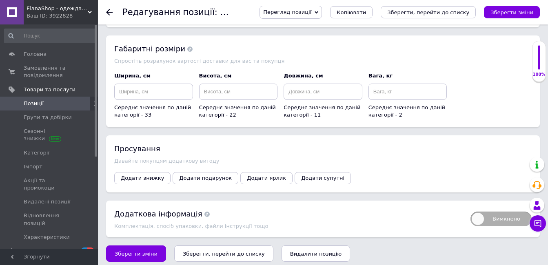
click at [211, 251] on icon "Зберегти, перейти до списку" at bounding box center [224, 254] width 82 height 6
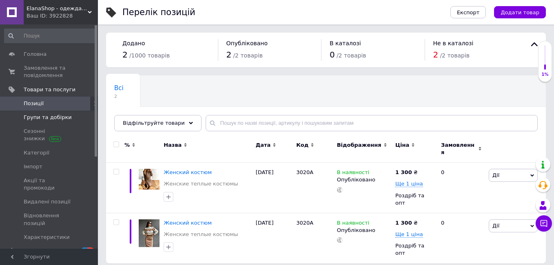
click at [51, 121] on span "Групи та добірки" at bounding box center [48, 117] width 48 height 7
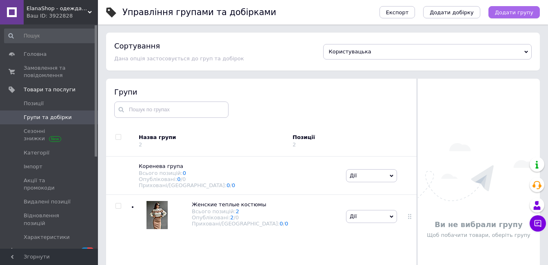
click at [505, 10] on span "Додати групу" at bounding box center [514, 12] width 38 height 6
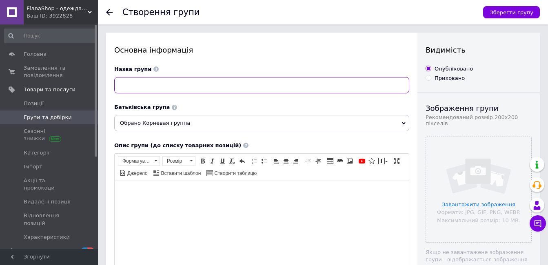
click at [150, 84] on input at bounding box center [261, 85] width 295 height 16
type input "Лосины и колготки"
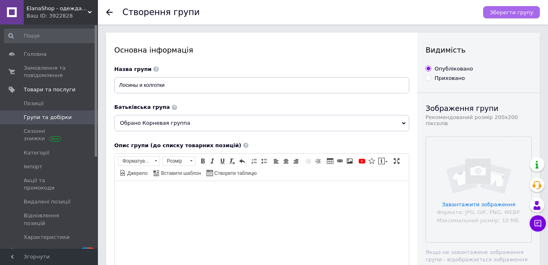
click at [497, 15] on span "Зберегти групу" at bounding box center [511, 12] width 44 height 6
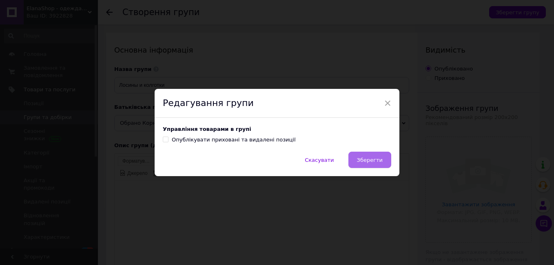
click at [374, 161] on span "Зберегти" at bounding box center [370, 160] width 26 height 6
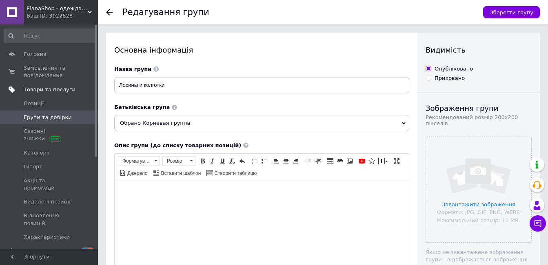
click at [45, 90] on span "Товари та послуги" at bounding box center [50, 89] width 52 height 7
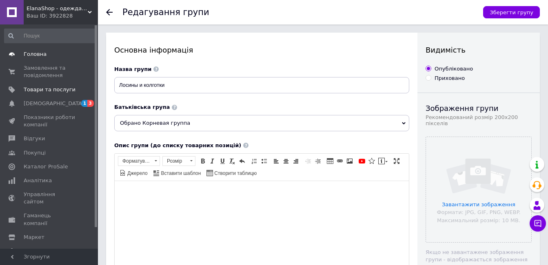
click at [44, 57] on span "Головна" at bounding box center [50, 54] width 52 height 7
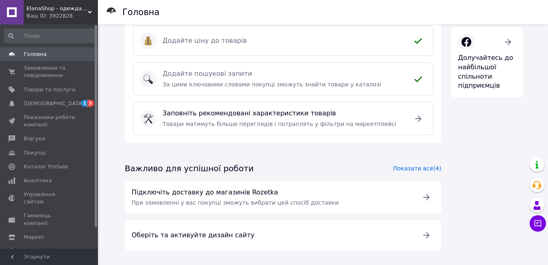
scroll to position [250, 0]
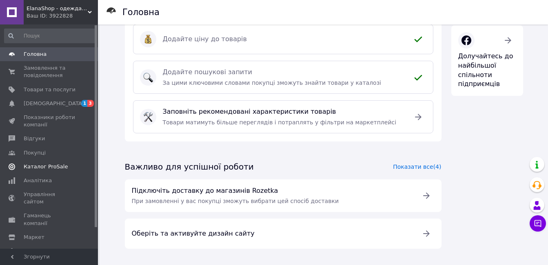
click at [50, 166] on span "Каталог ProSale" at bounding box center [46, 166] width 44 height 7
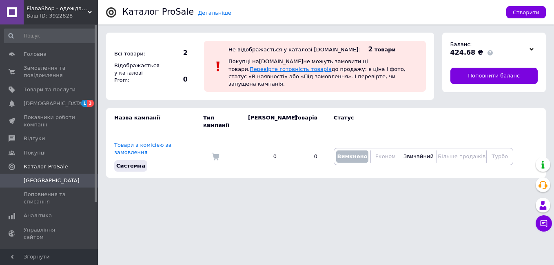
click at [332, 66] on link "Перевірте готовність товарів" at bounding box center [291, 69] width 82 height 6
